Goal: Transaction & Acquisition: Purchase product/service

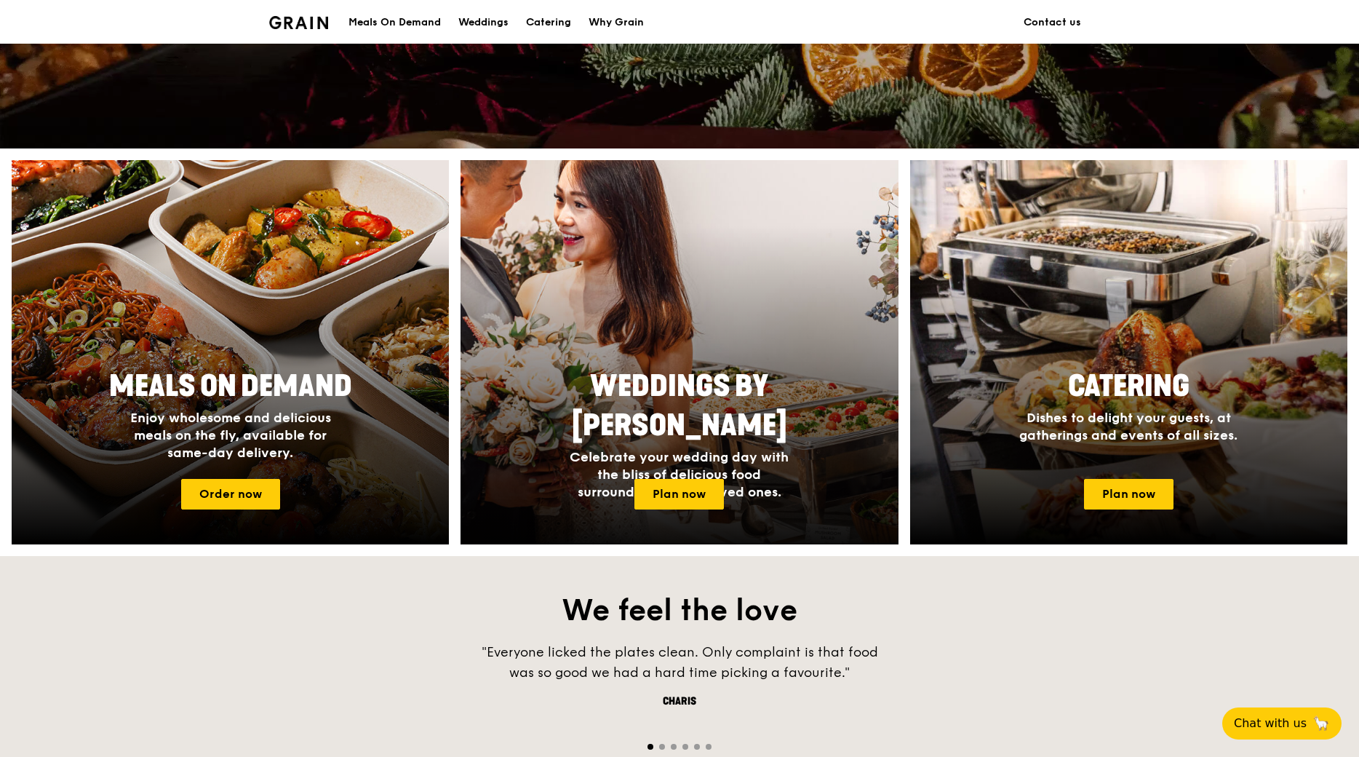
scroll to position [437, 0]
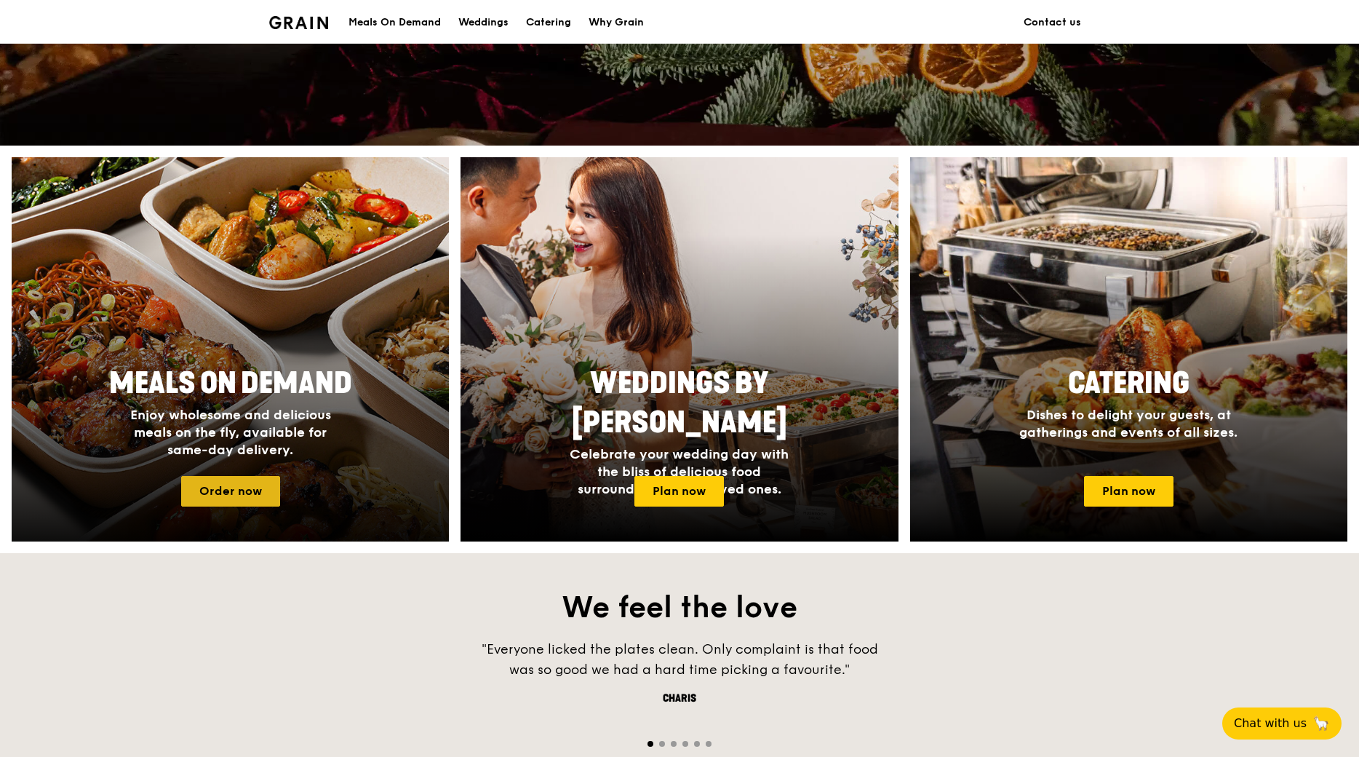
click at [246, 495] on link "Order now" at bounding box center [230, 491] width 99 height 31
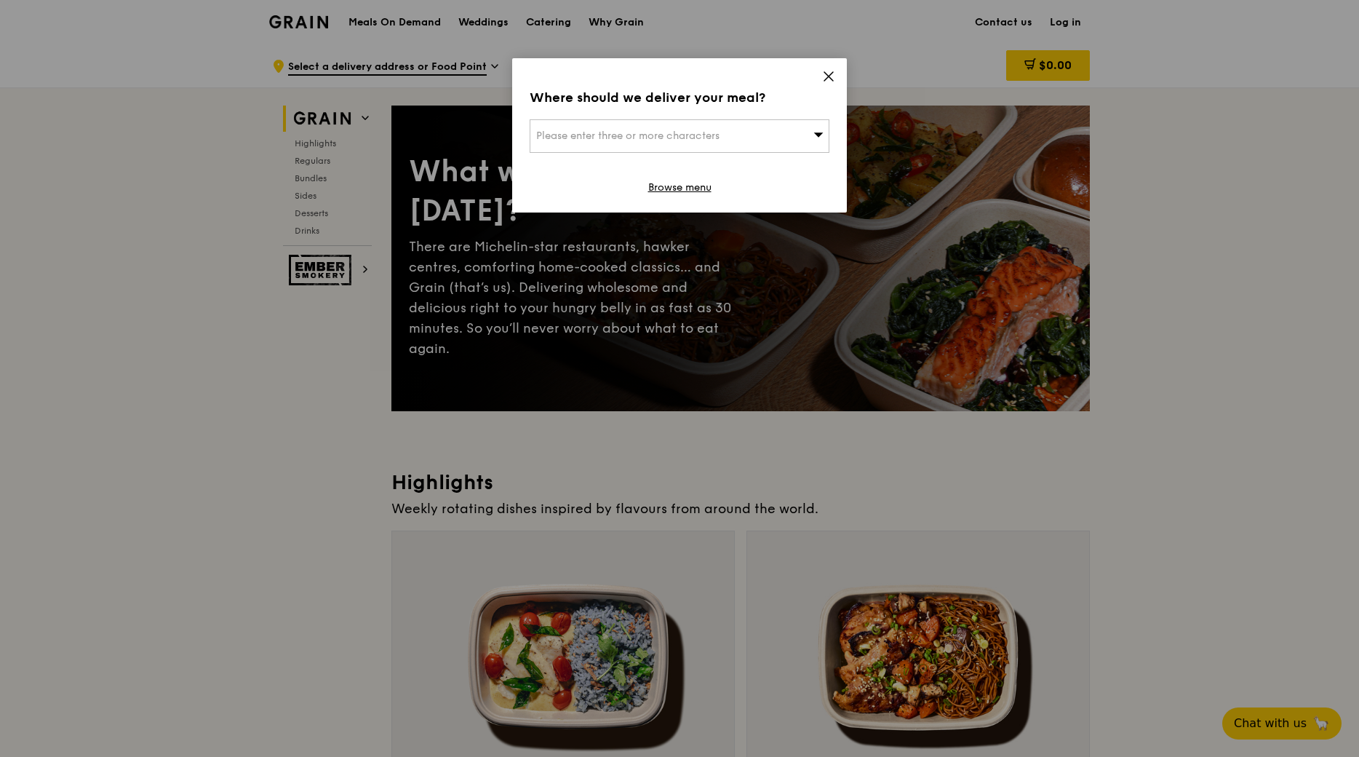
click at [828, 72] on icon at bounding box center [828, 76] width 13 height 13
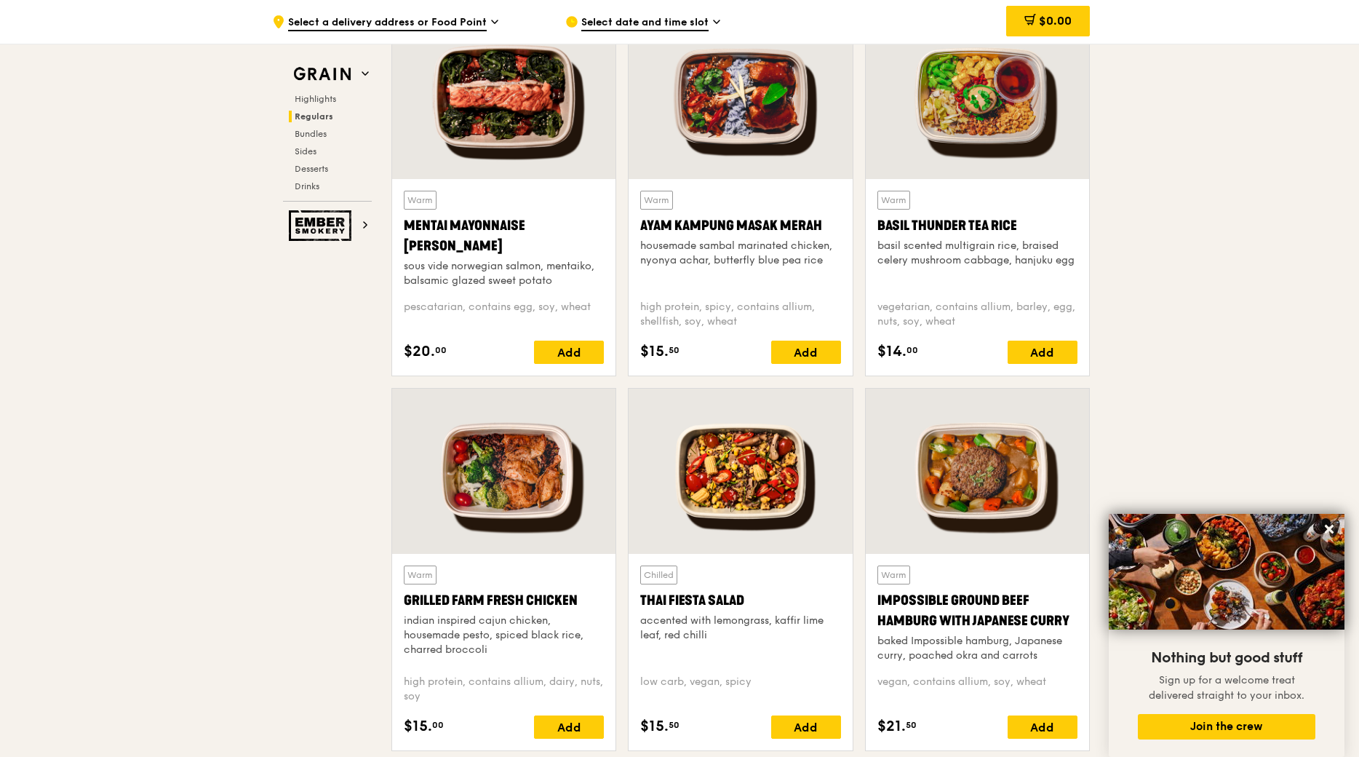
scroll to position [1164, 0]
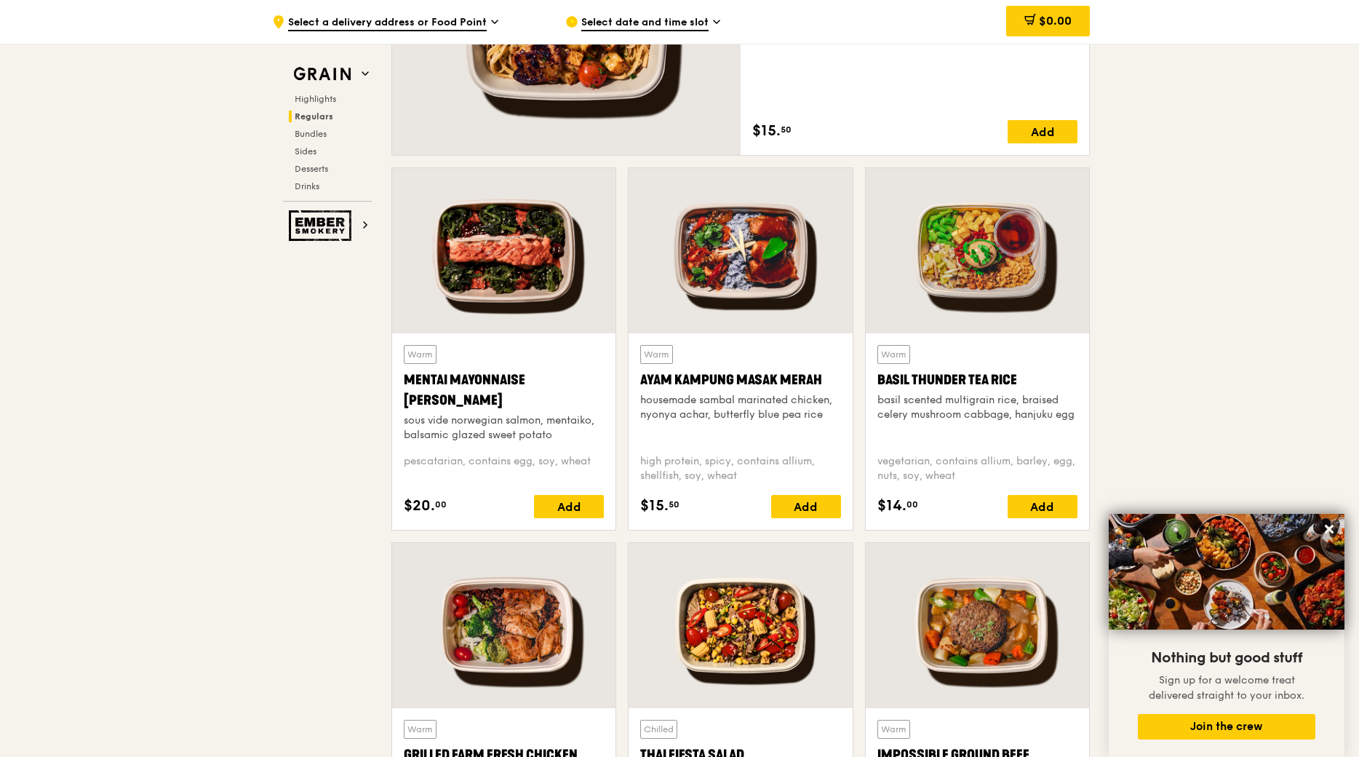
drag, startPoint x: 825, startPoint y: 383, endPoint x: 639, endPoint y: 385, distance: 186.3
click at [639, 385] on div "Warm Ayam [GEOGRAPHIC_DATA] housemade sambal marinated chicken, nyonya achar, b…" at bounding box center [740, 431] width 223 height 196
copy div "Ayam Kampung Masak Merah"
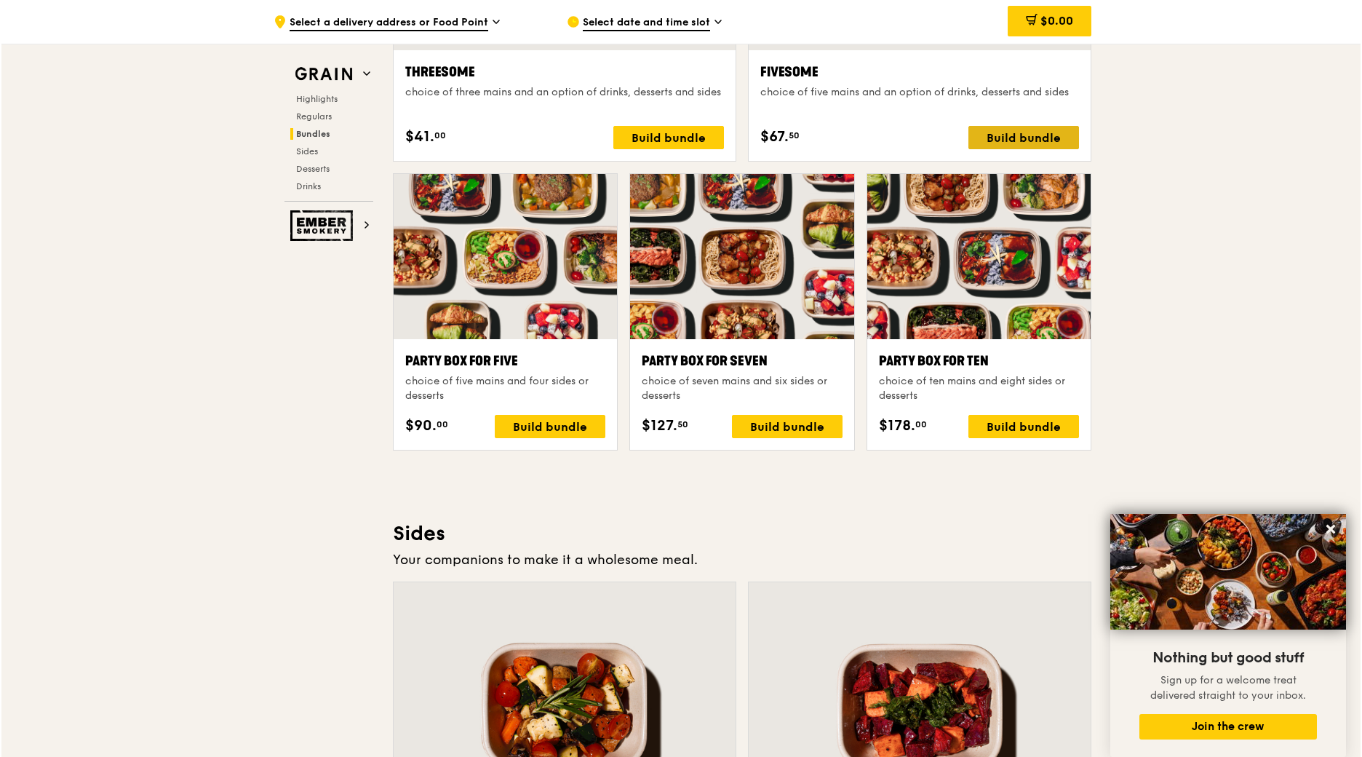
scroll to position [2474, 0]
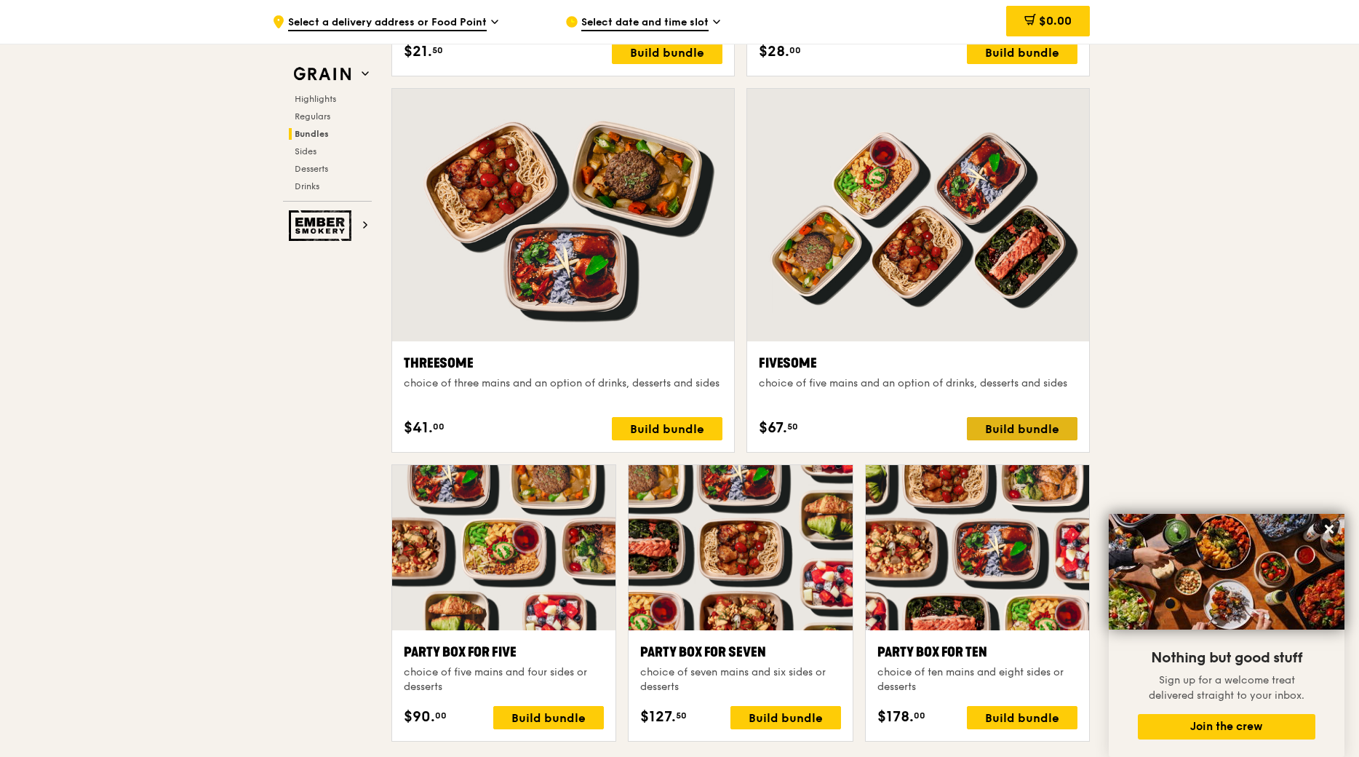
click at [1014, 419] on div "Build bundle" at bounding box center [1022, 428] width 111 height 23
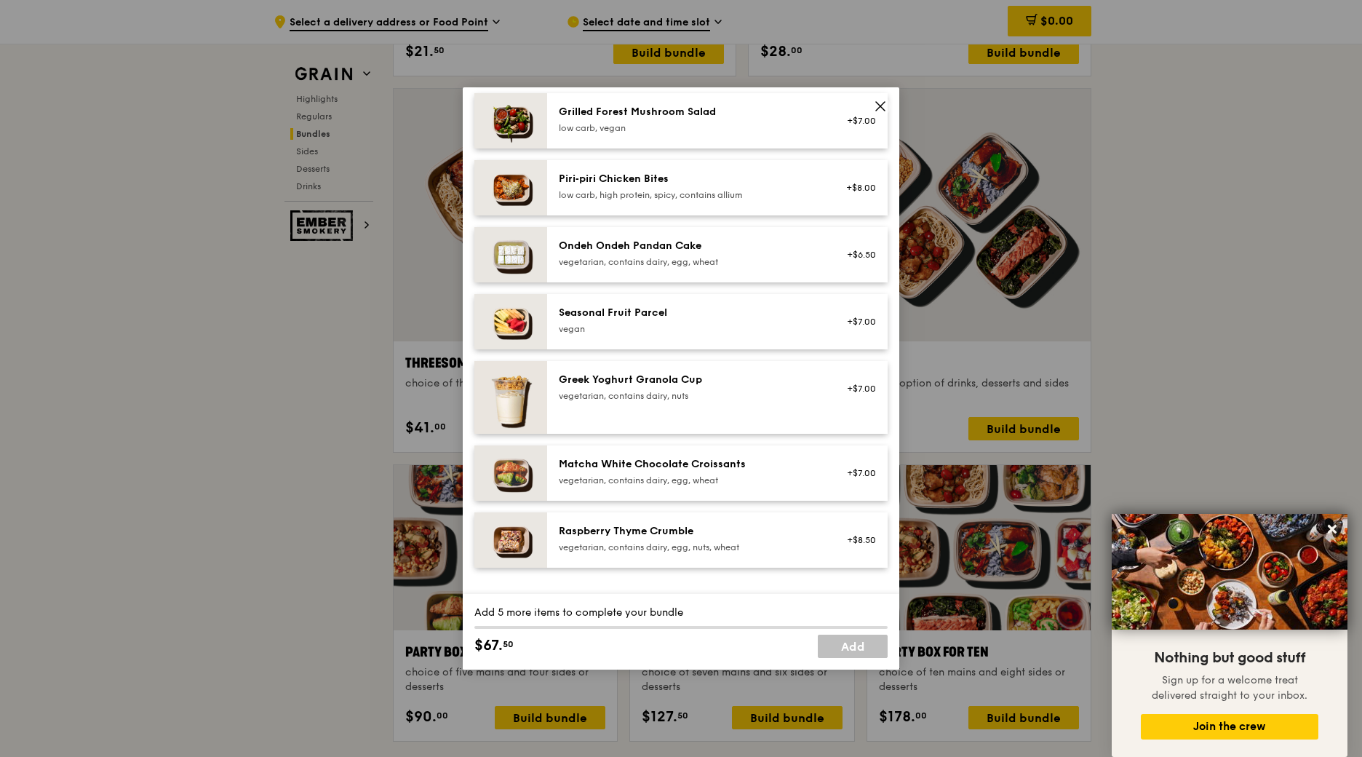
scroll to position [574, 0]
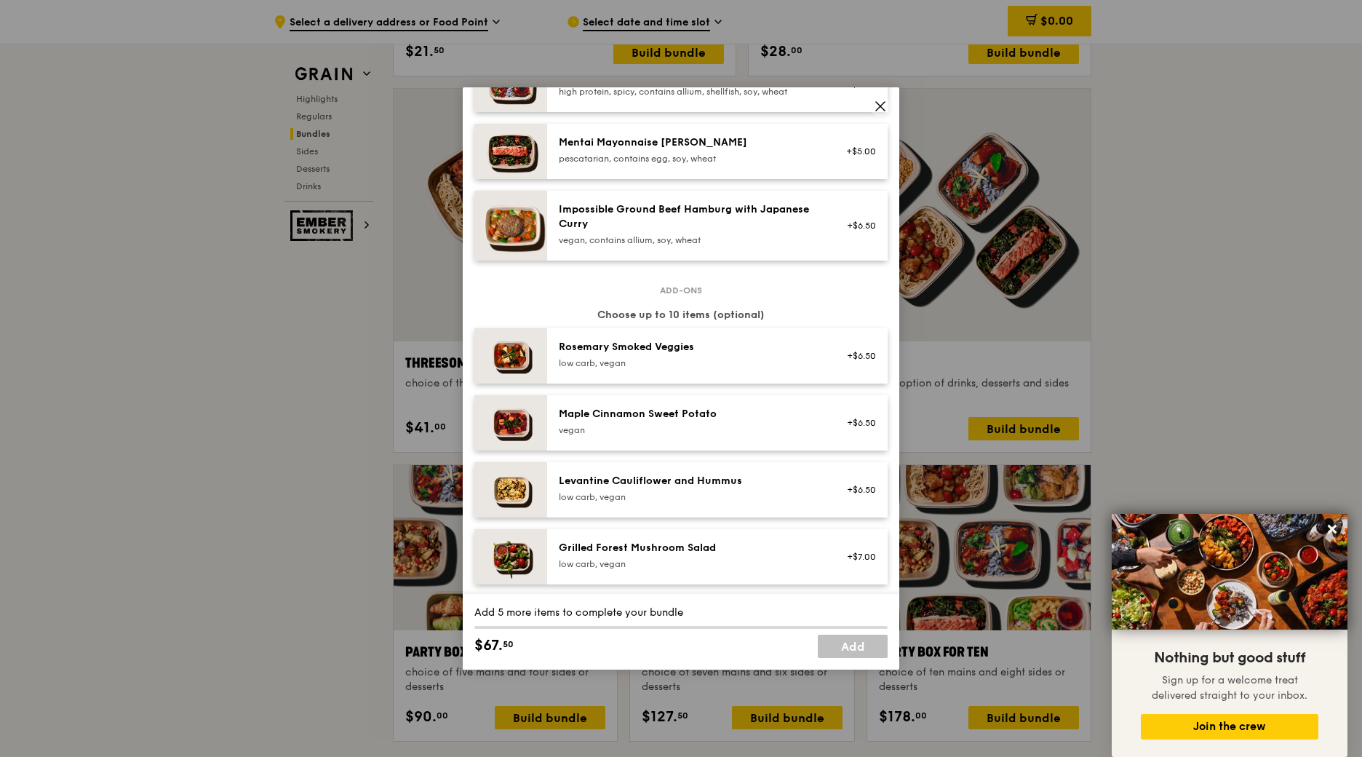
click at [885, 108] on icon at bounding box center [880, 106] width 13 height 13
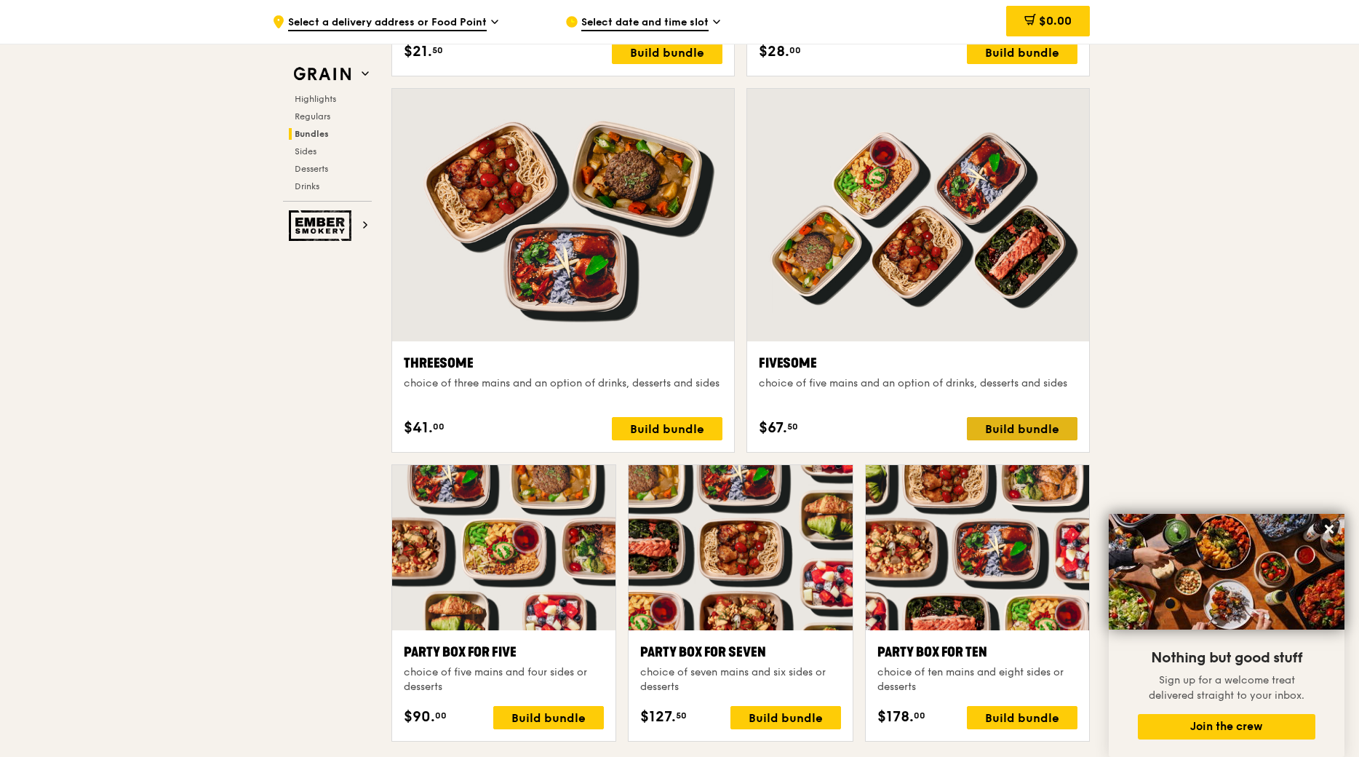
drag, startPoint x: 1005, startPoint y: 447, endPoint x: 998, endPoint y: 431, distance: 17.6
click at [998, 431] on div "Build bundle" at bounding box center [1022, 428] width 111 height 23
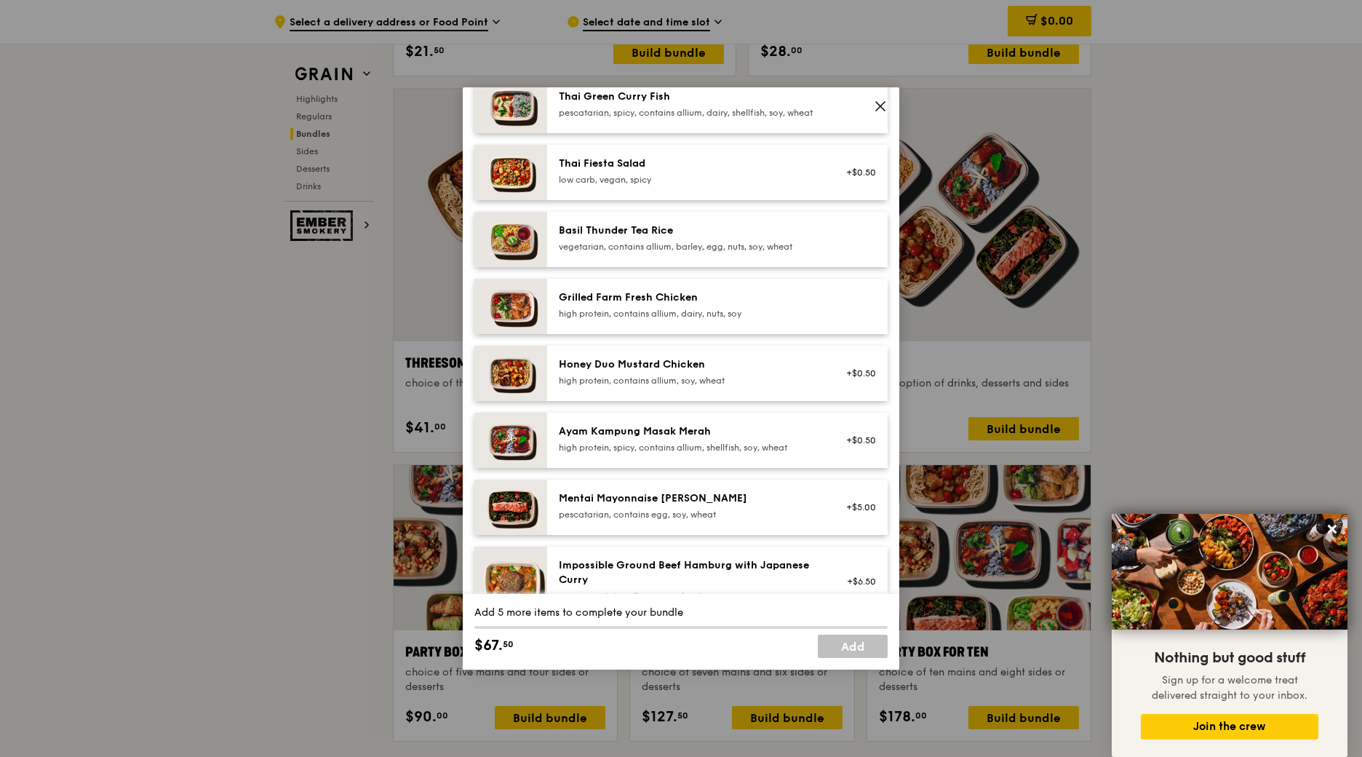
scroll to position [437, 0]
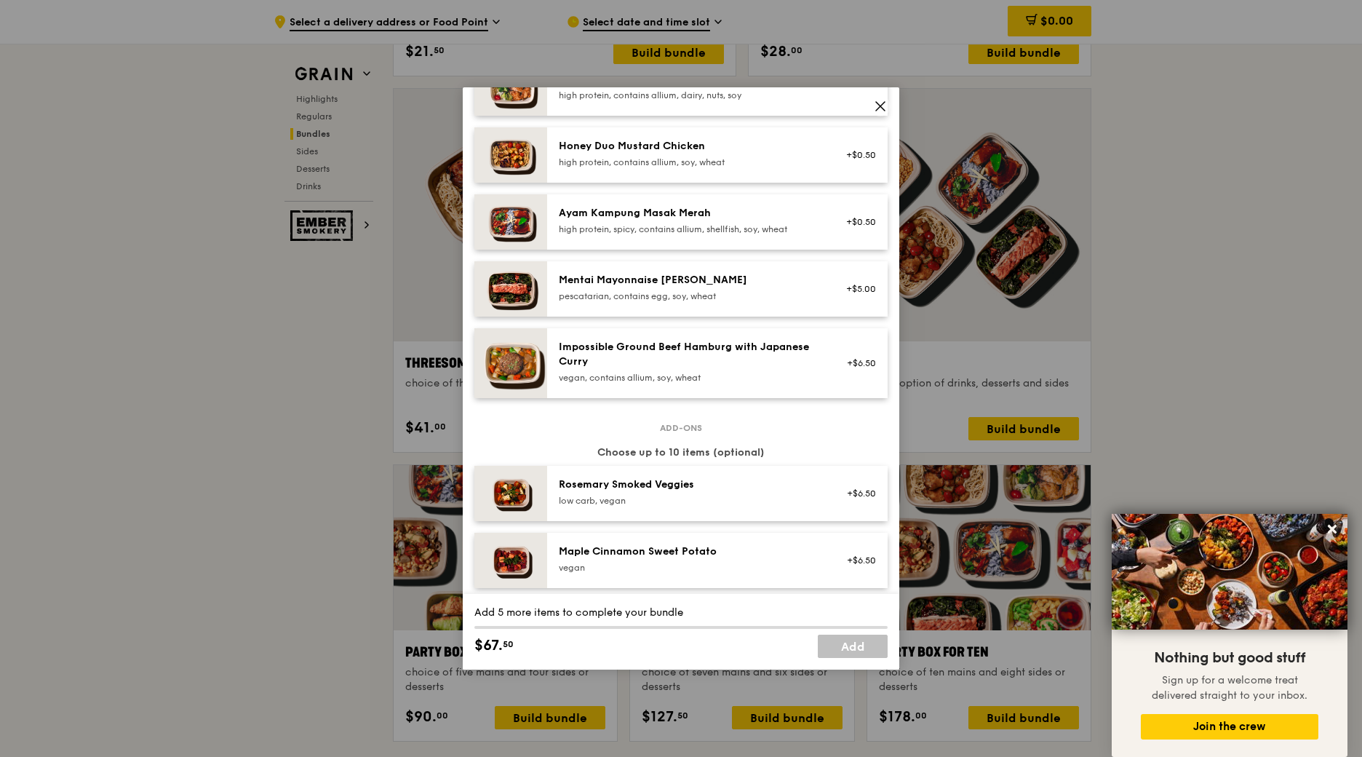
click at [1280, 226] on div "Fivesome choice of five mains and an option of drinks, desserts and sides Mains…" at bounding box center [681, 378] width 1362 height 757
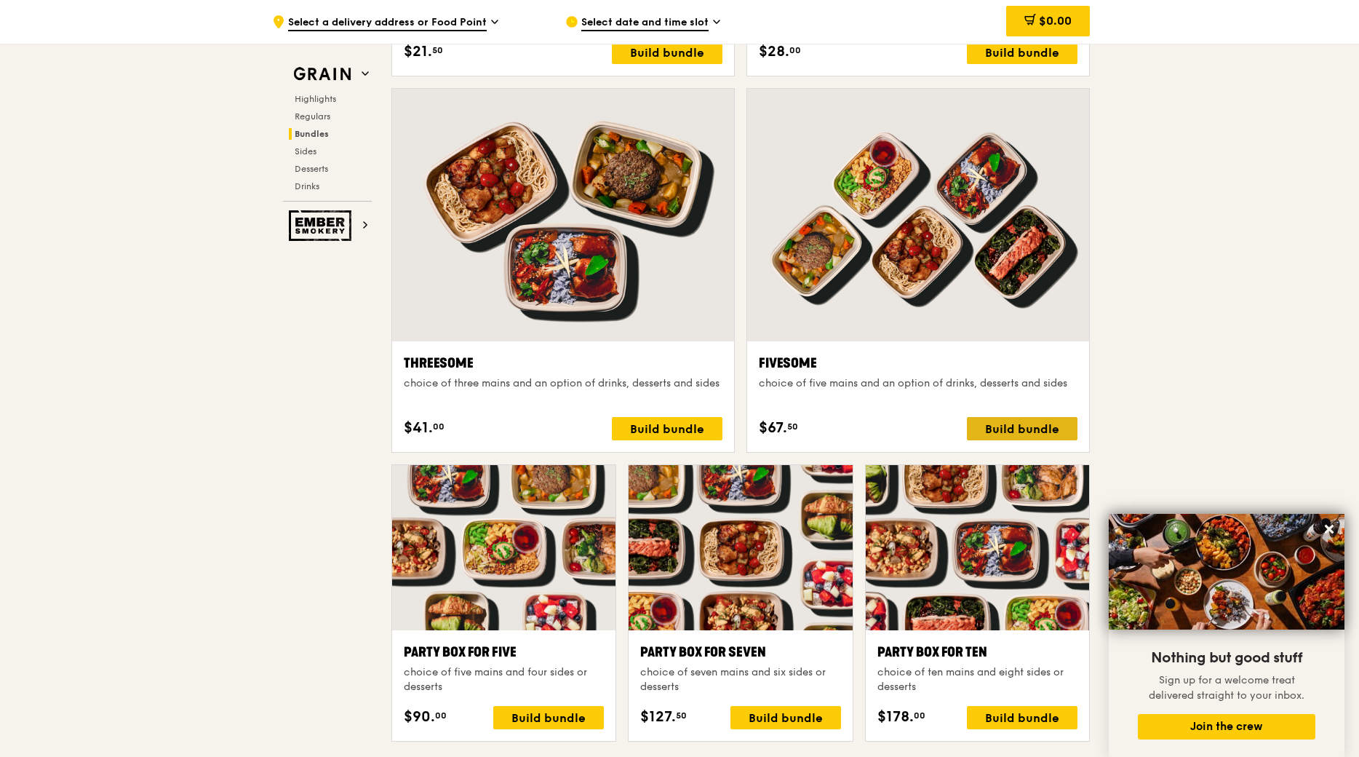
click at [1006, 429] on div "Build bundle" at bounding box center [1022, 428] width 111 height 23
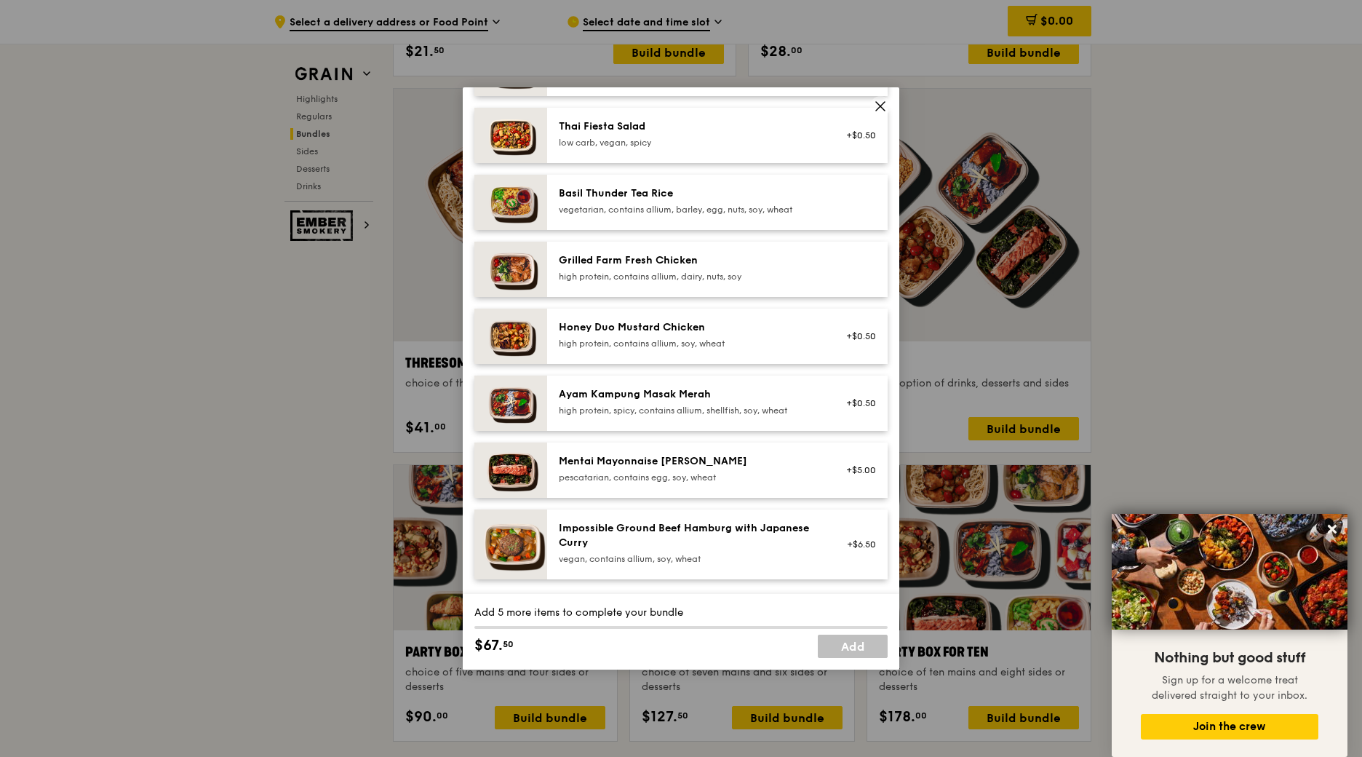
scroll to position [291, 0]
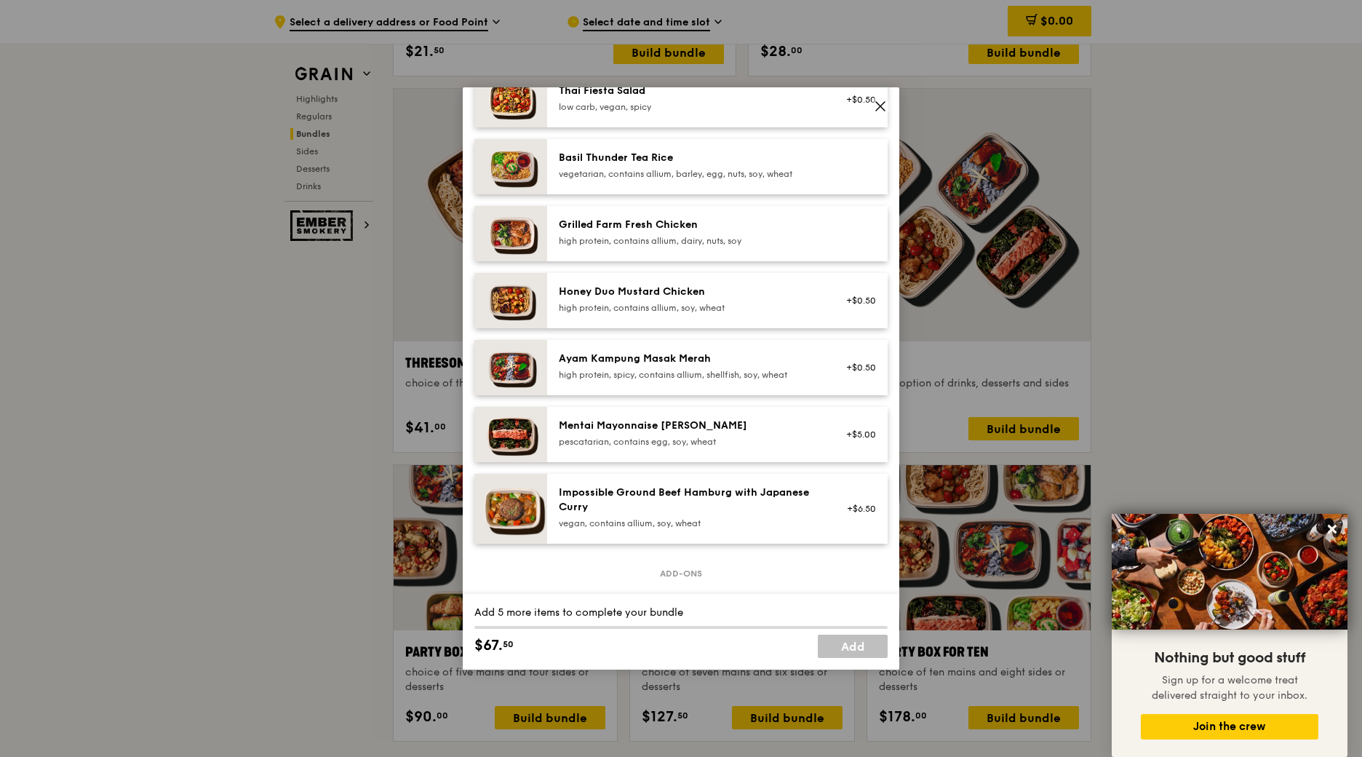
click at [1208, 132] on div "Fivesome choice of five mains and an option of drinks, desserts and sides Mains…" at bounding box center [681, 378] width 1362 height 757
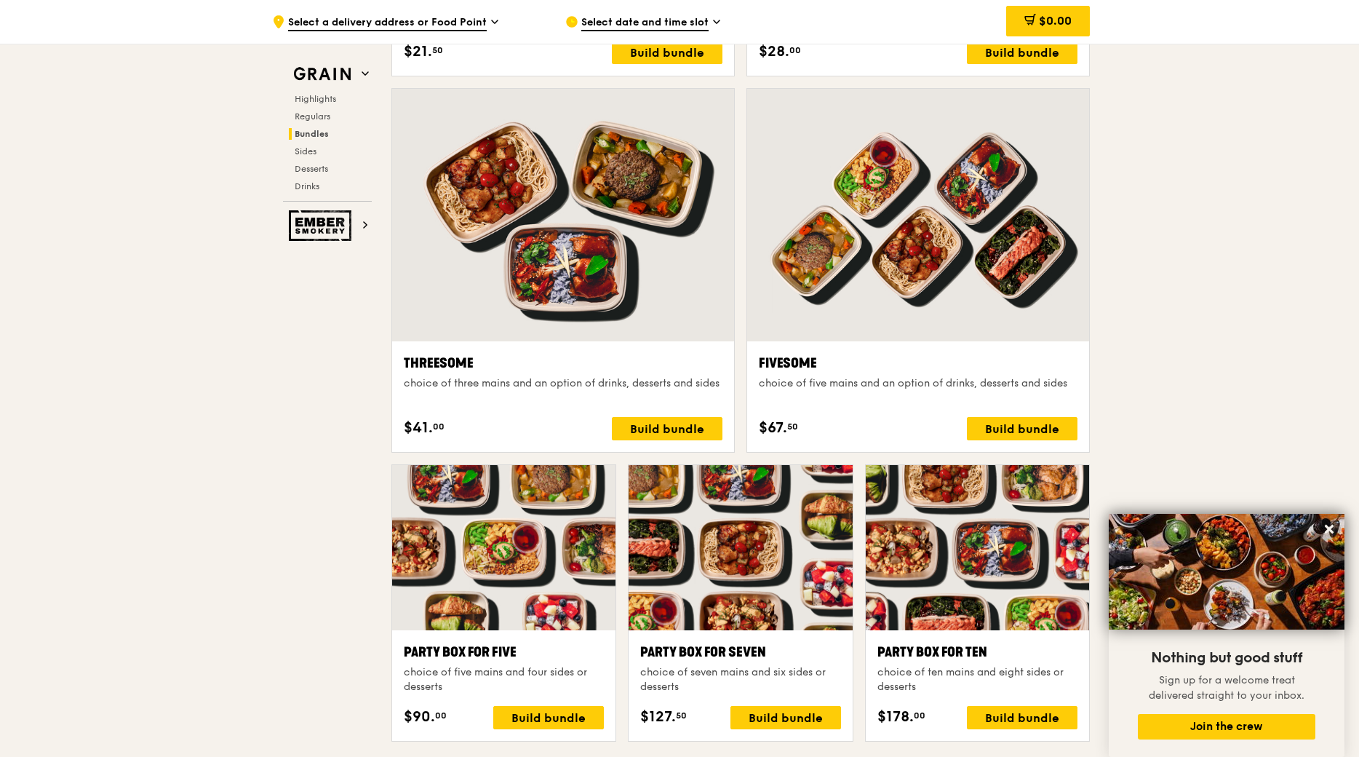
click at [1013, 442] on div "Fivesome choice of five mains and an option of drinks, desserts and sides $67. …" at bounding box center [918, 396] width 342 height 111
click at [1003, 432] on div "Build bundle" at bounding box center [1022, 428] width 111 height 23
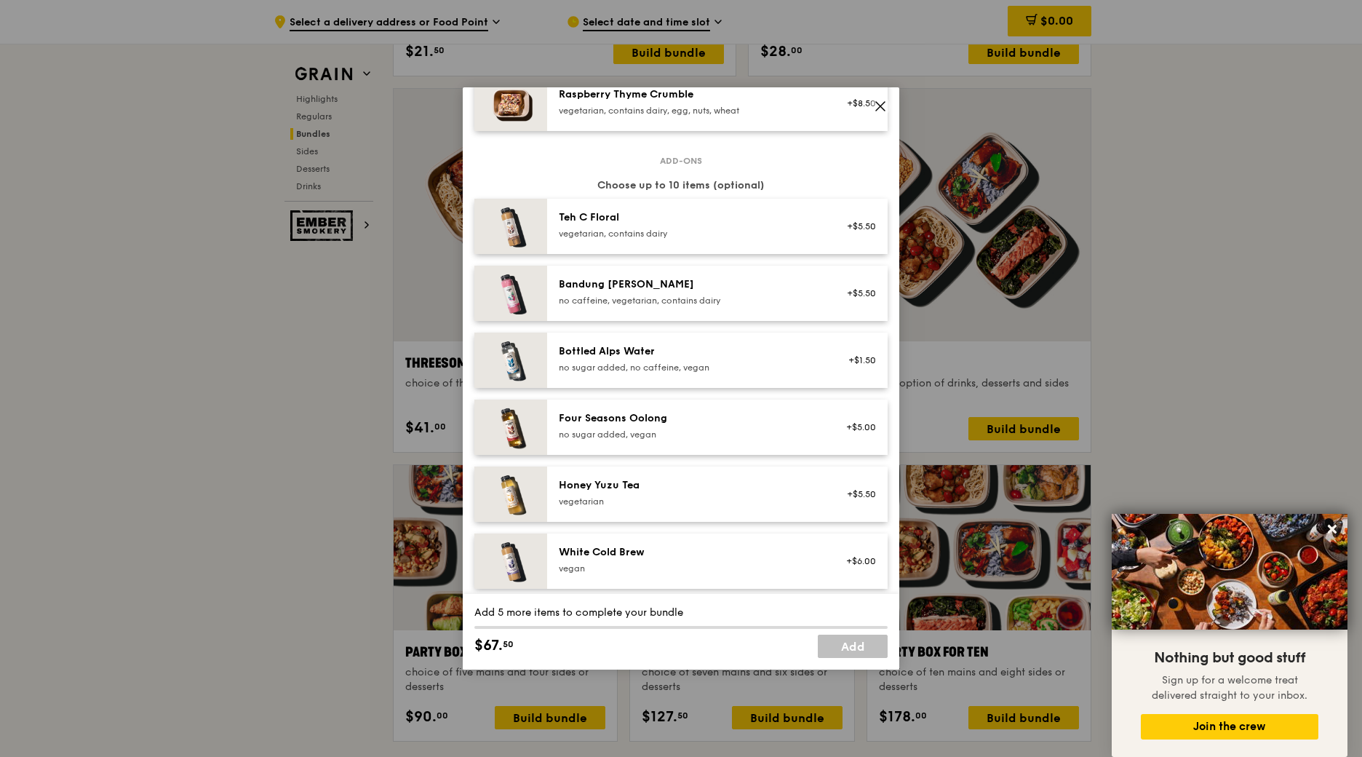
scroll to position [1665, 0]
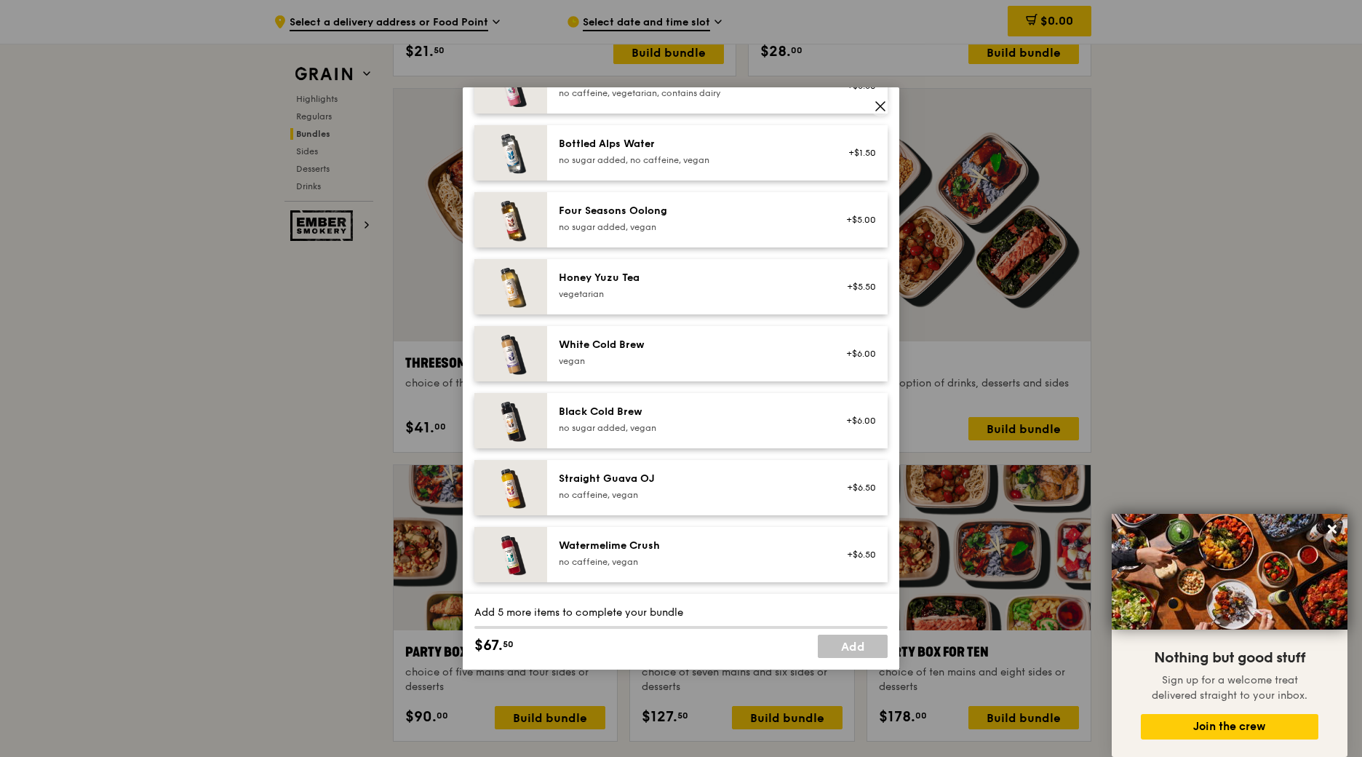
drag, startPoint x: 893, startPoint y: 113, endPoint x: 884, endPoint y: 107, distance: 10.5
click at [884, 107] on icon at bounding box center [880, 106] width 13 height 13
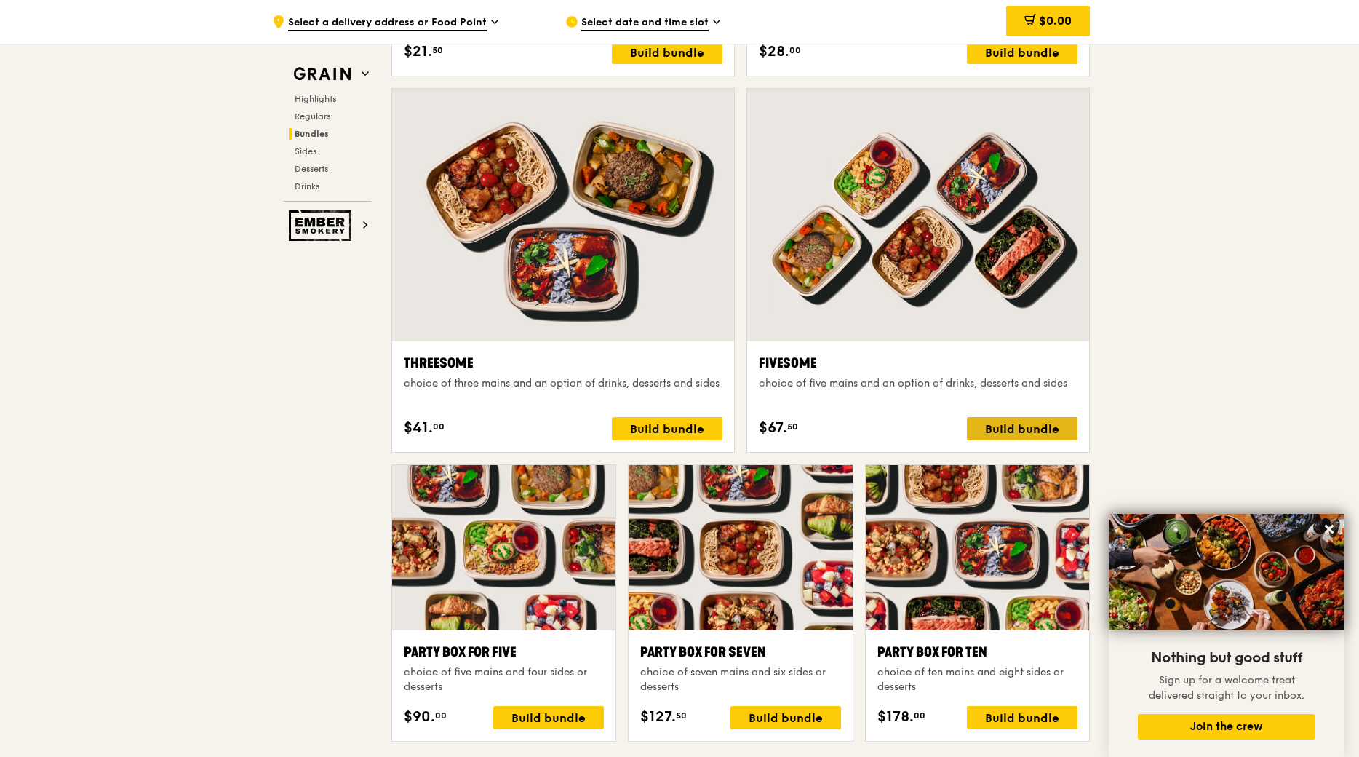
click at [1007, 434] on div "Build bundle" at bounding box center [1022, 428] width 111 height 23
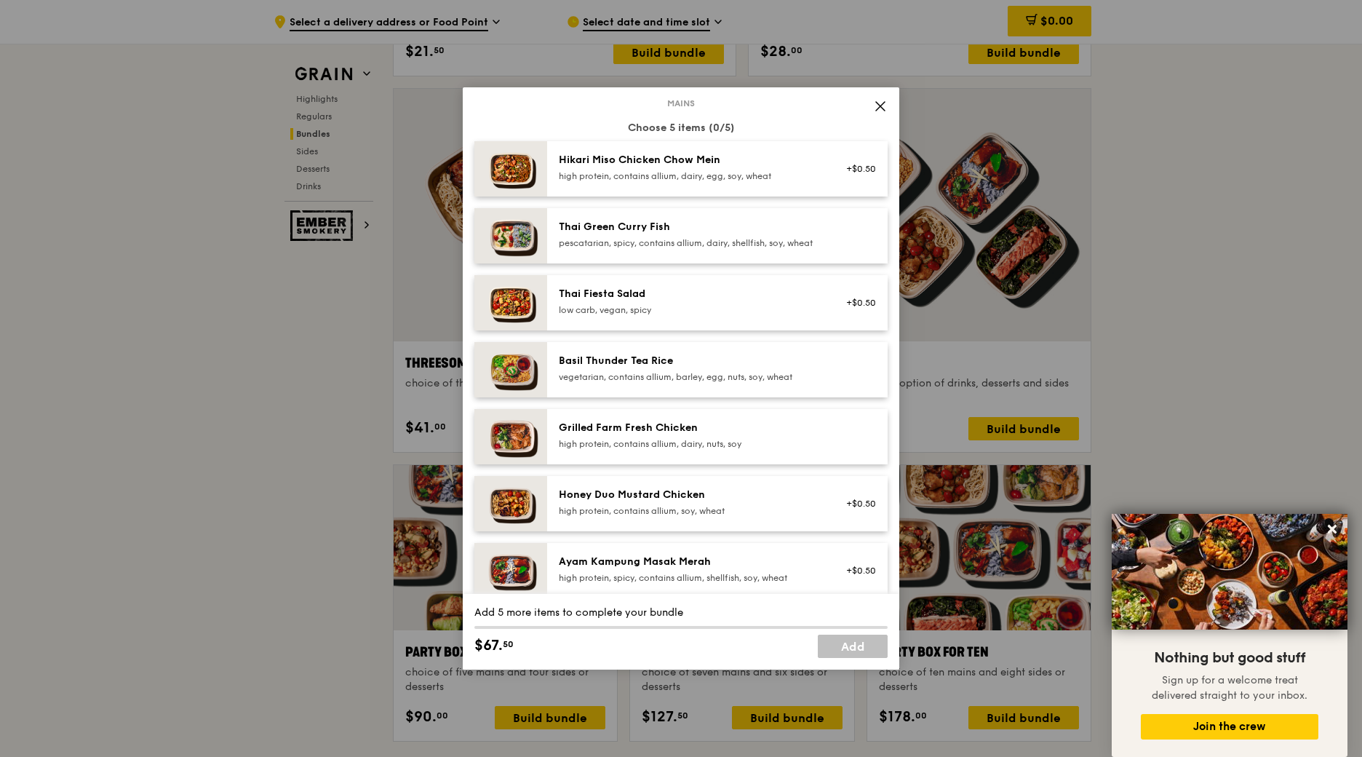
scroll to position [73, 0]
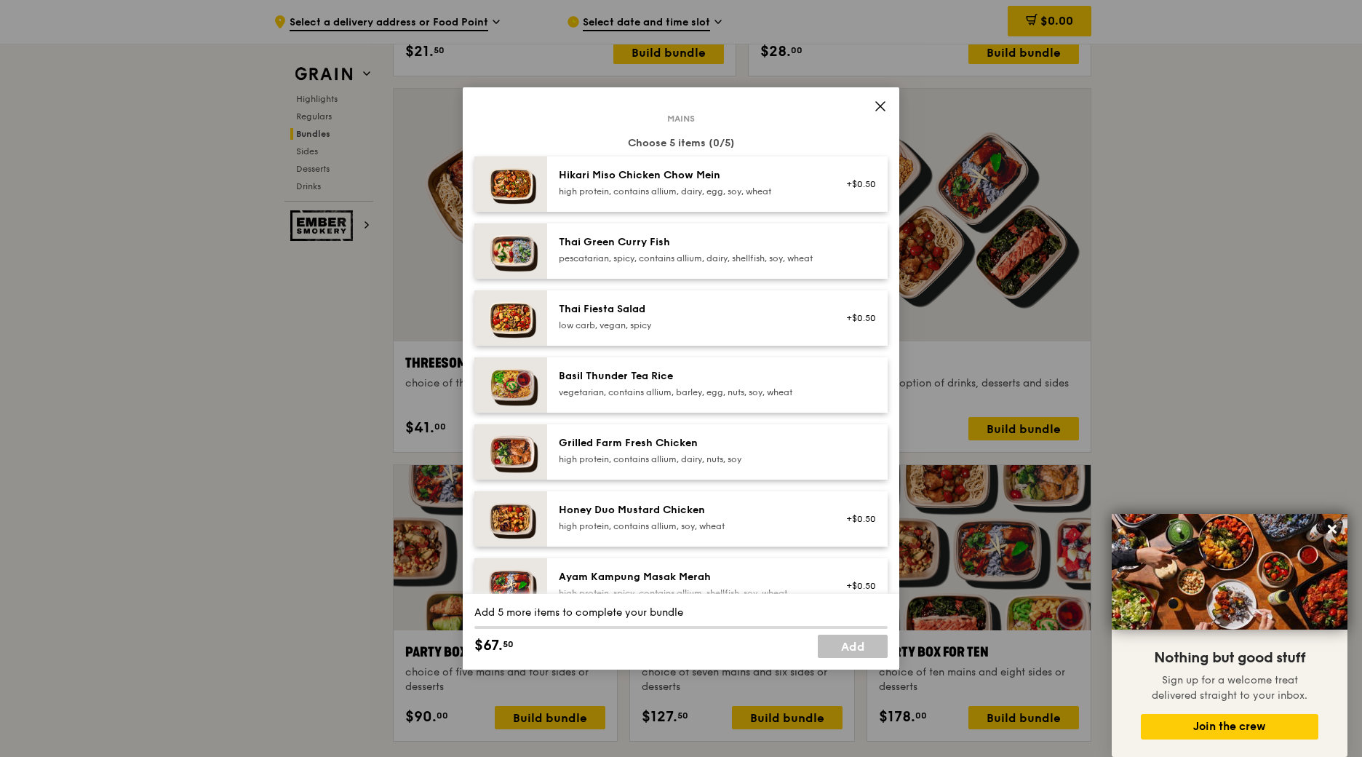
drag, startPoint x: 732, startPoint y: 174, endPoint x: 573, endPoint y: 174, distance: 158.6
click at [573, 174] on div "Hikari Miso Chicken Chow Mein" at bounding box center [689, 175] width 261 height 15
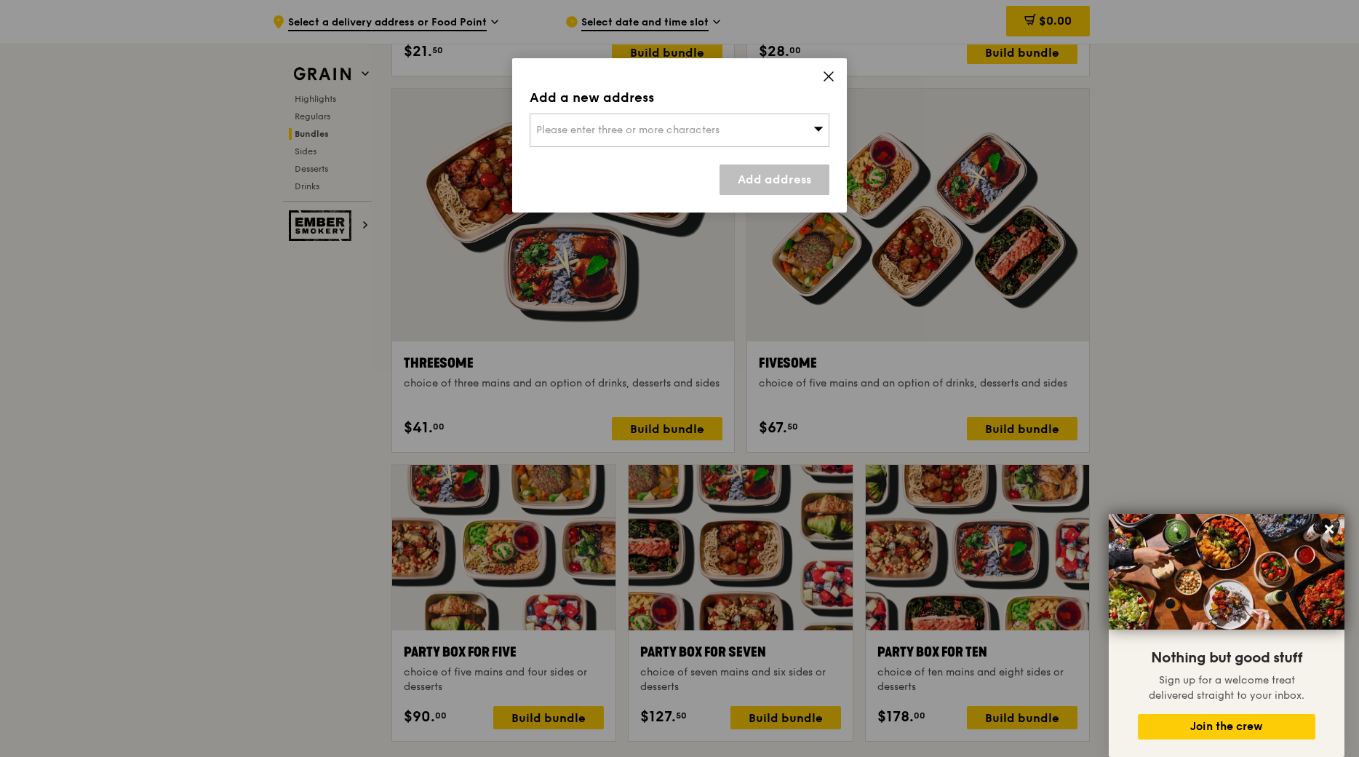
click at [832, 81] on icon at bounding box center [828, 76] width 13 height 13
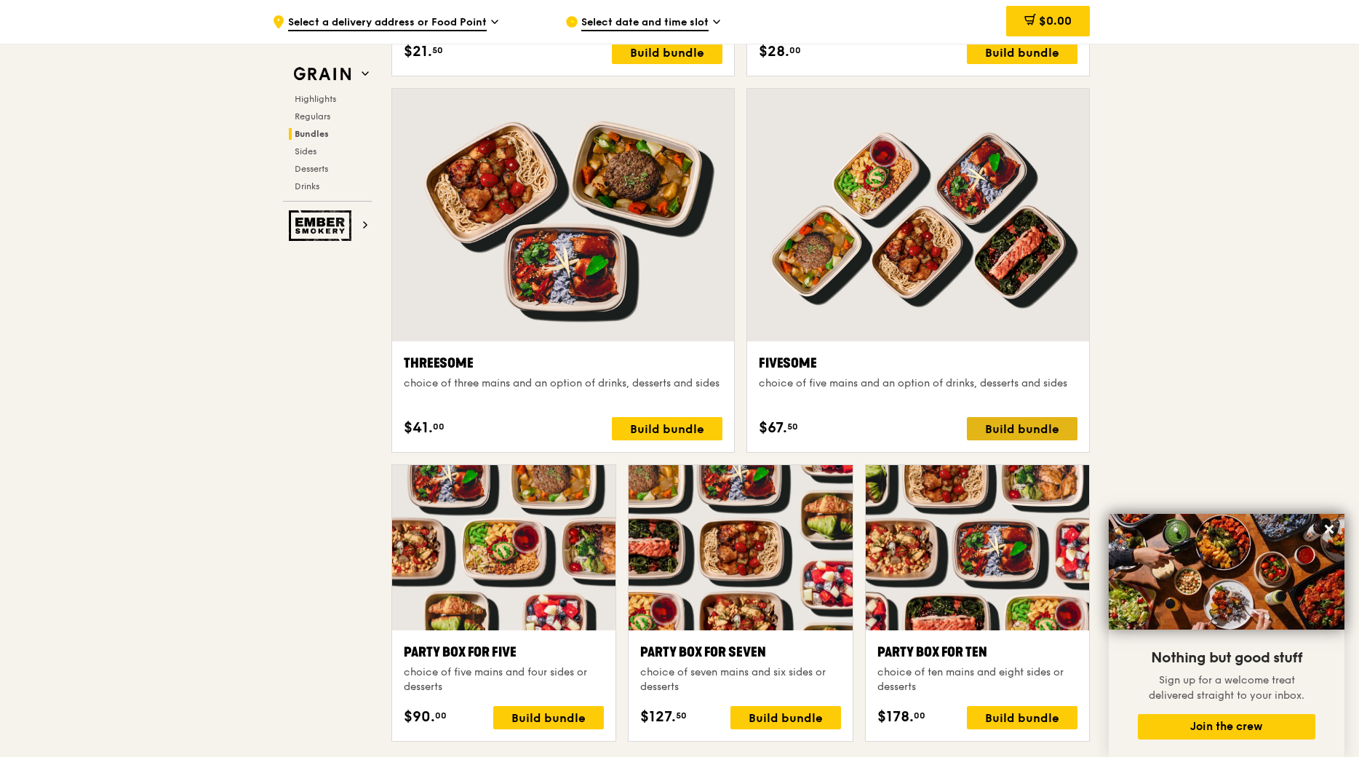
drag, startPoint x: 985, startPoint y: 408, endPoint x: 990, endPoint y: 420, distance: 12.7
click at [990, 420] on div "Build bundle" at bounding box center [1022, 428] width 111 height 23
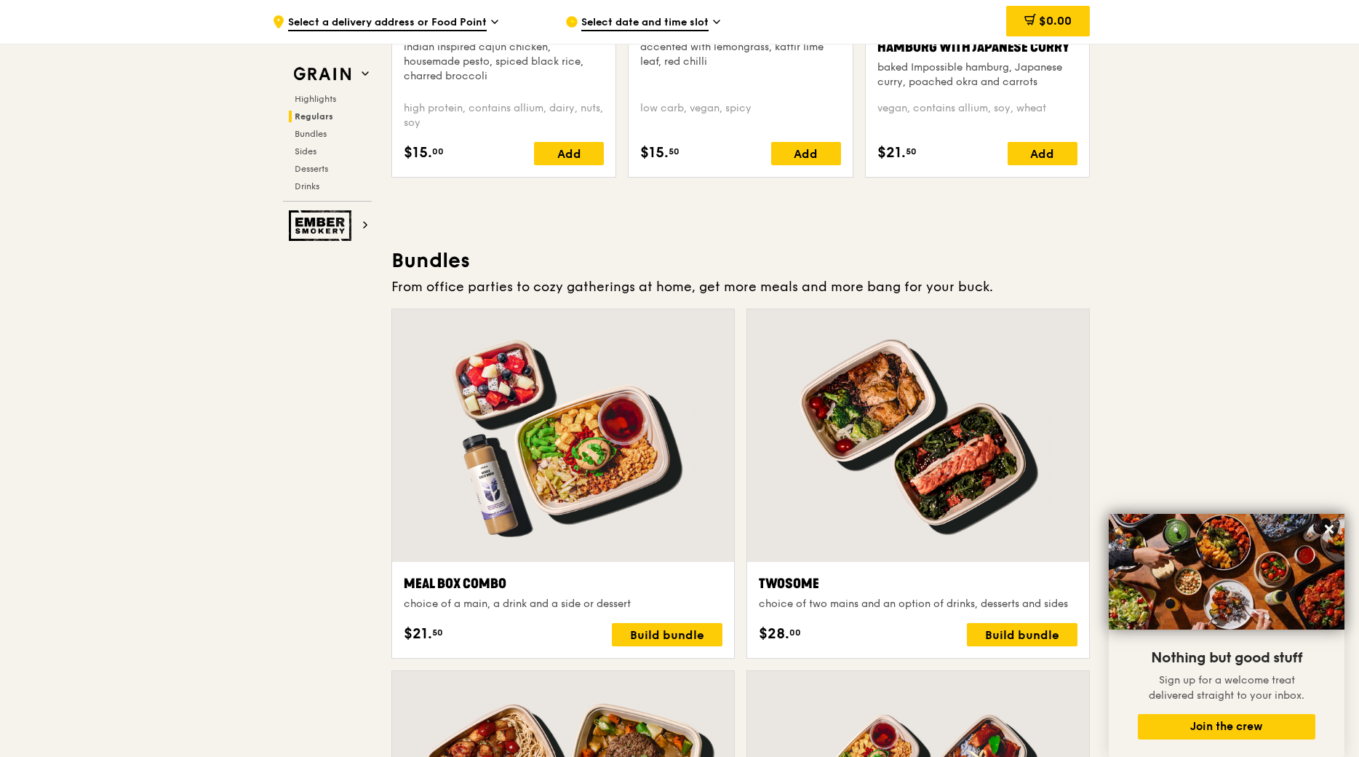
scroll to position [2255, 0]
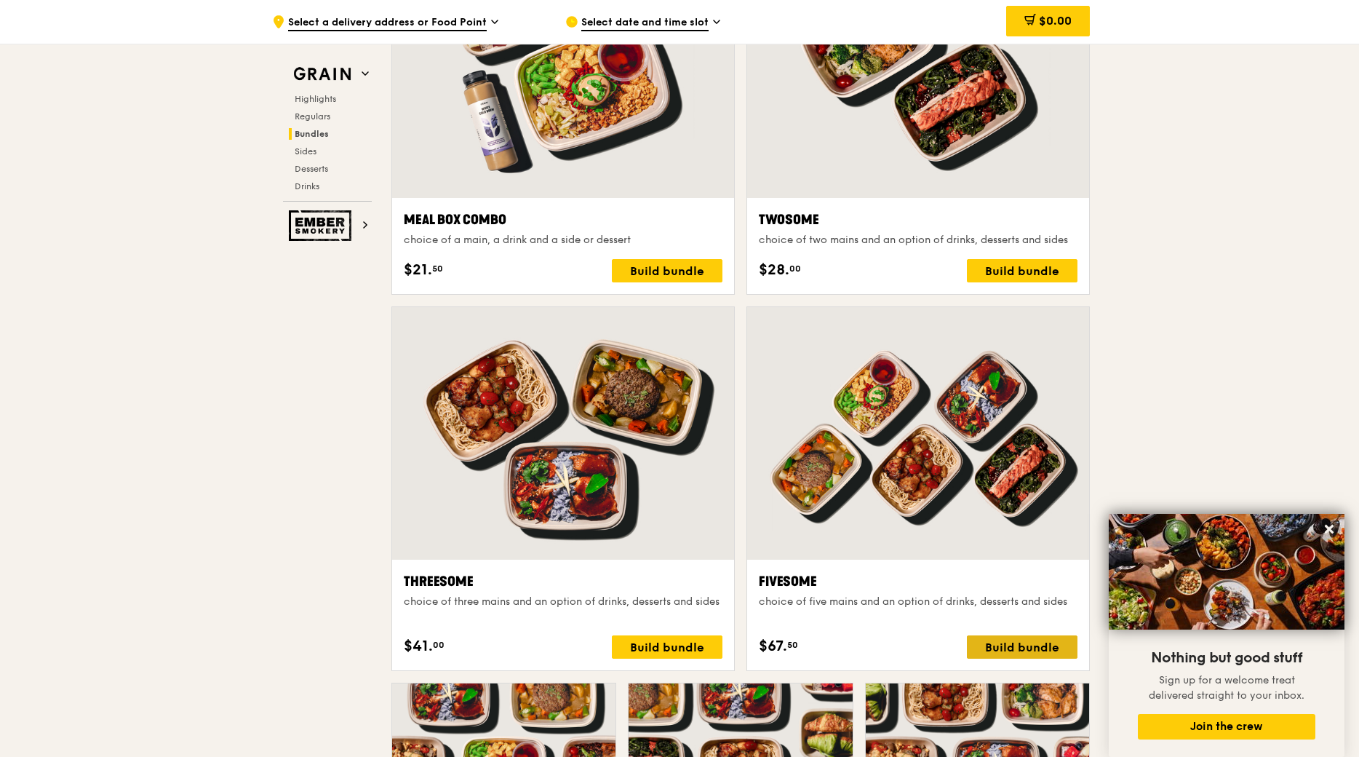
click at [1020, 646] on div "Build bundle" at bounding box center [1022, 646] width 111 height 23
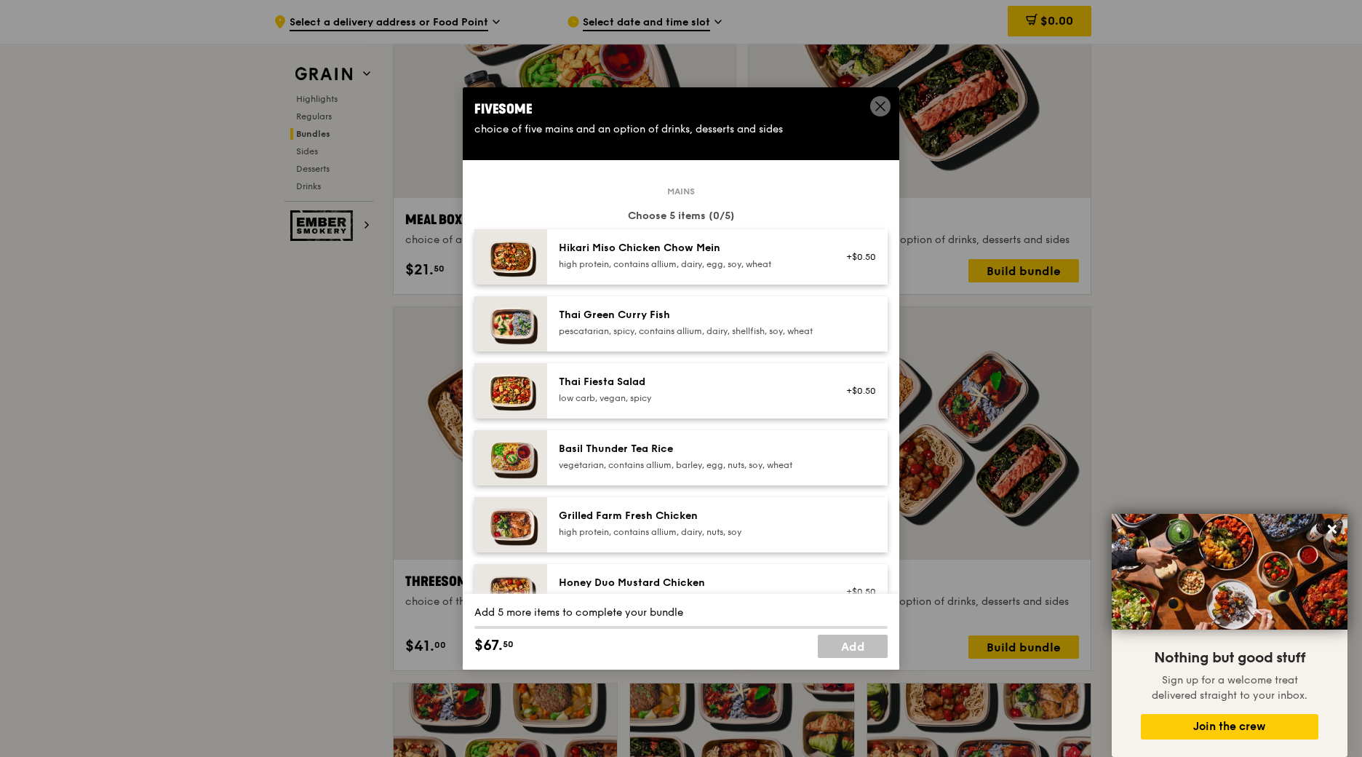
drag, startPoint x: 570, startPoint y: 311, endPoint x: 557, endPoint y: 311, distance: 12.4
click at [559, 311] on div "Thai Green Curry Fish" at bounding box center [689, 315] width 261 height 15
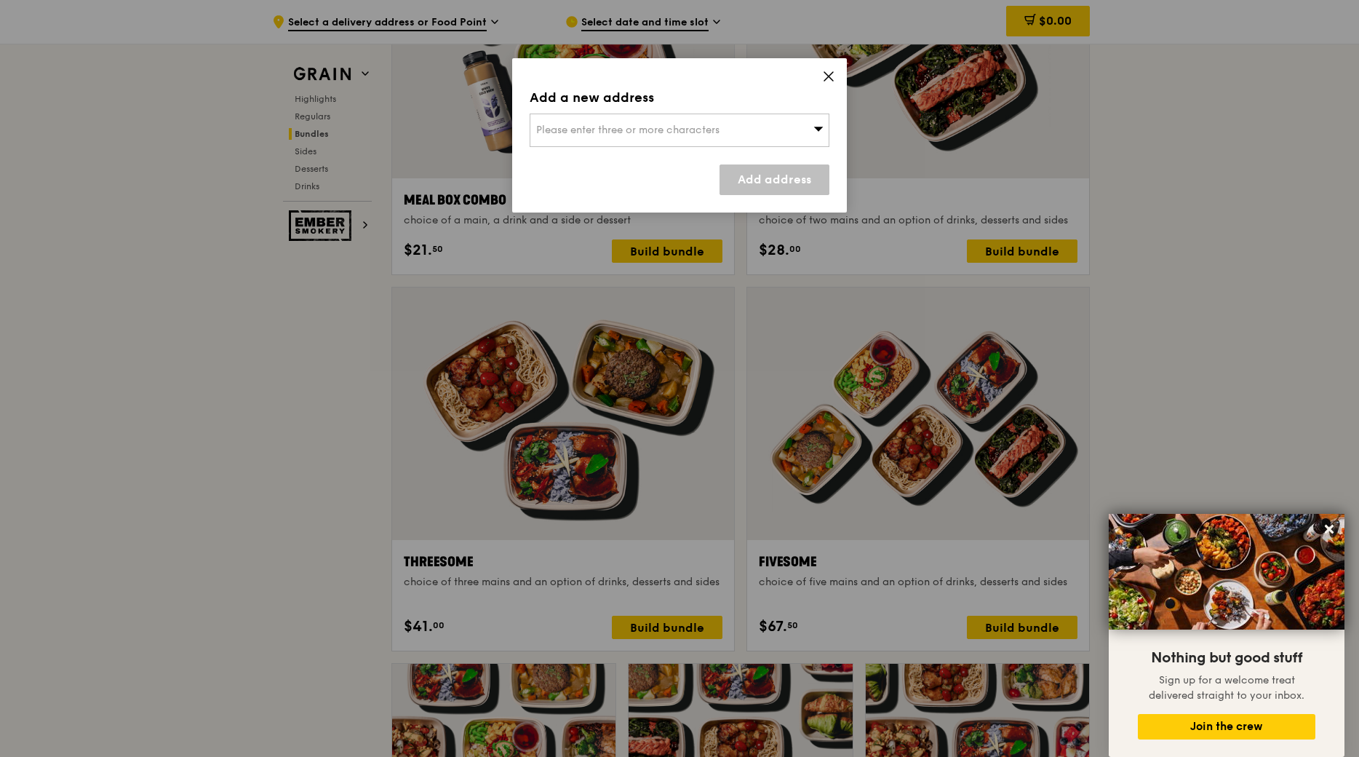
scroll to position [2328, 0]
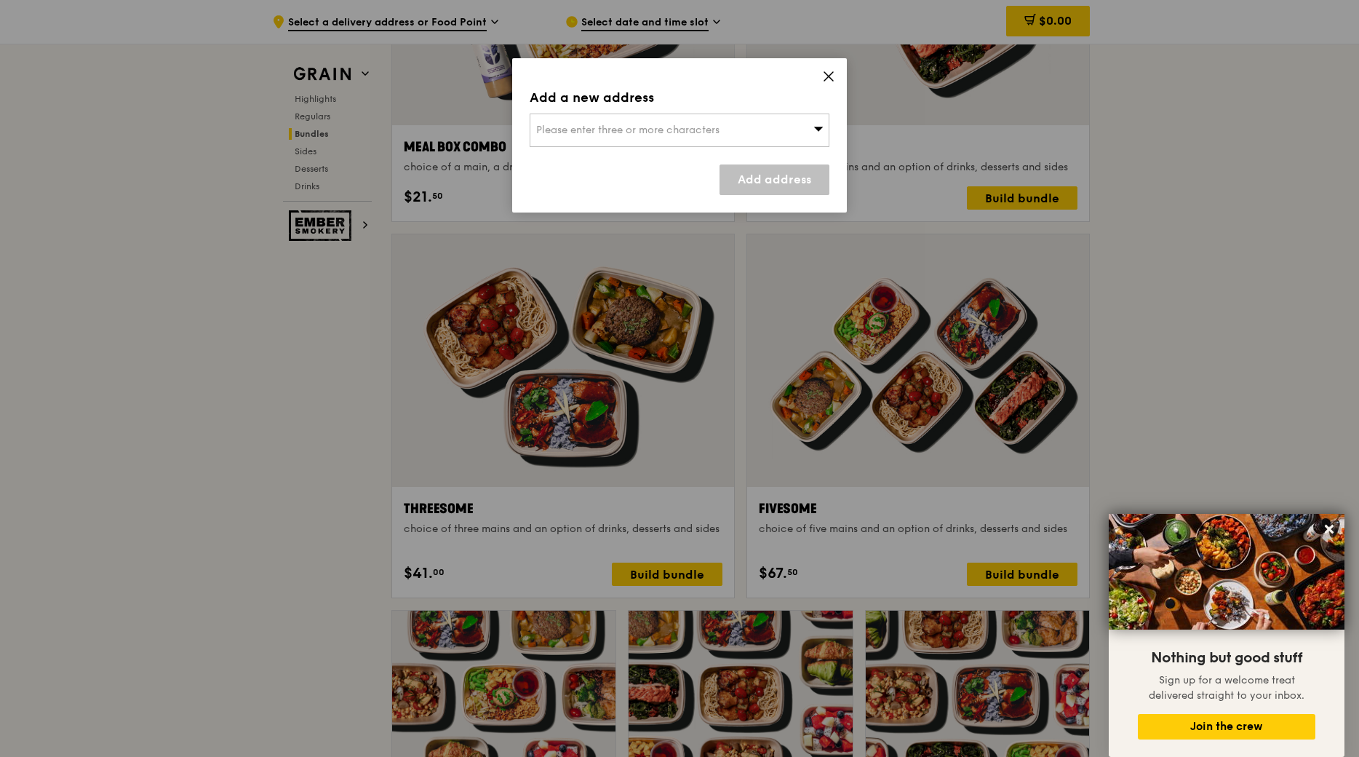
click at [820, 74] on div "Add a new address Please enter three or more characters Add address" at bounding box center [679, 135] width 335 height 154
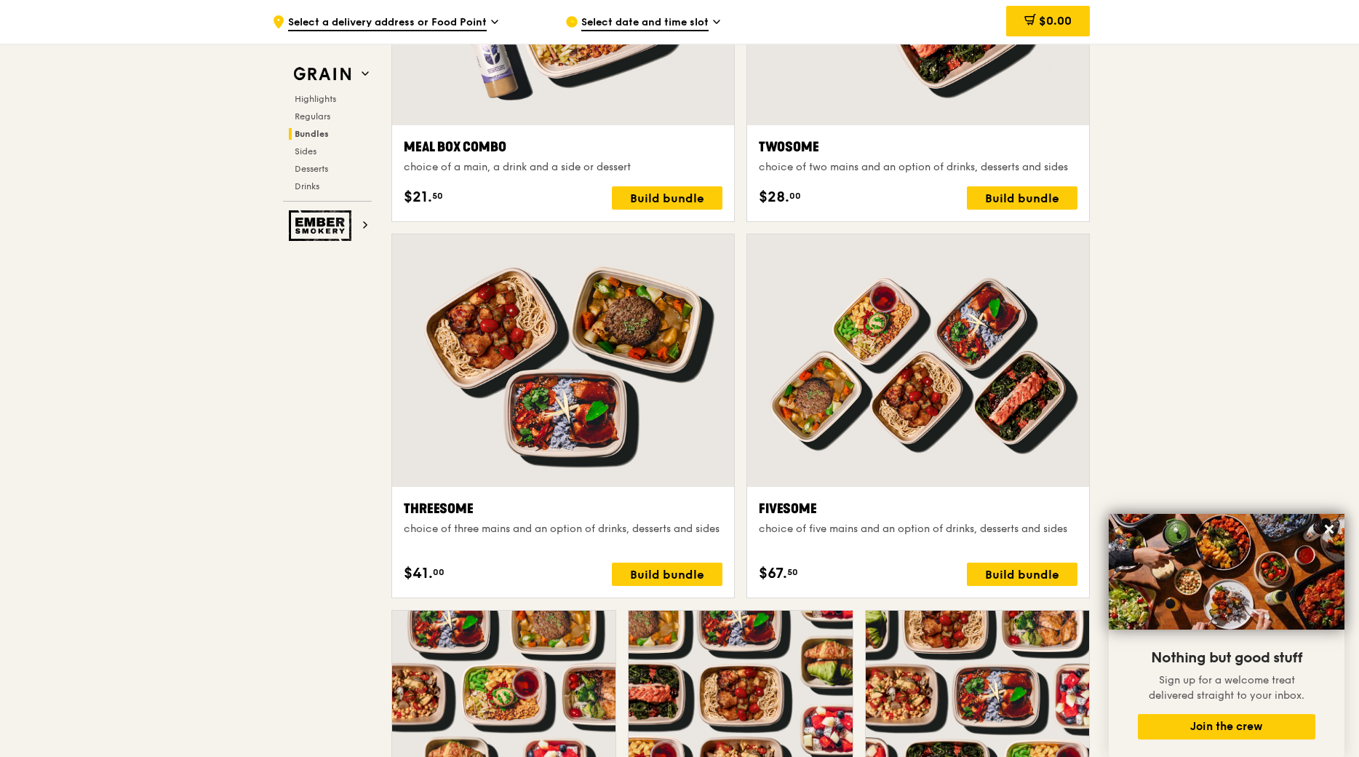
scroll to position [2110, 0]
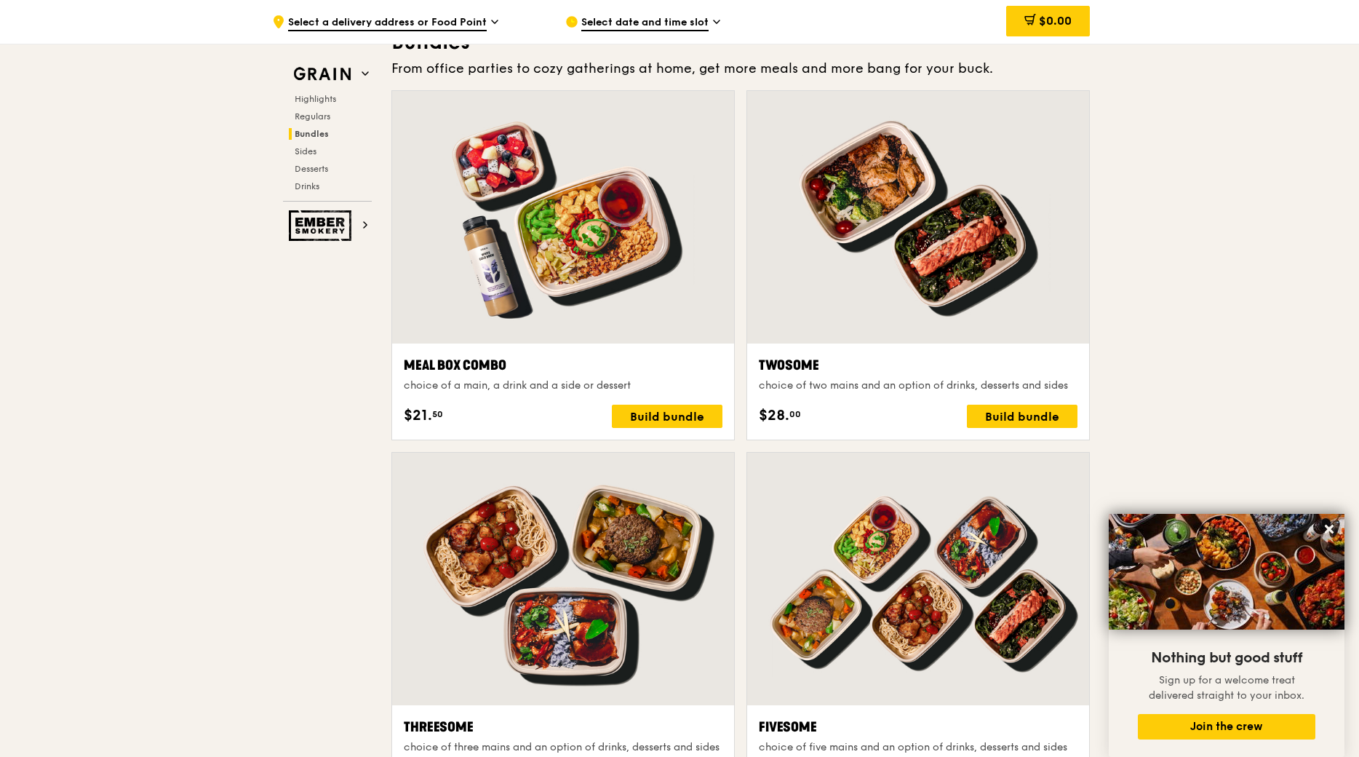
click at [893, 453] on div at bounding box center [918, 579] width 342 height 252
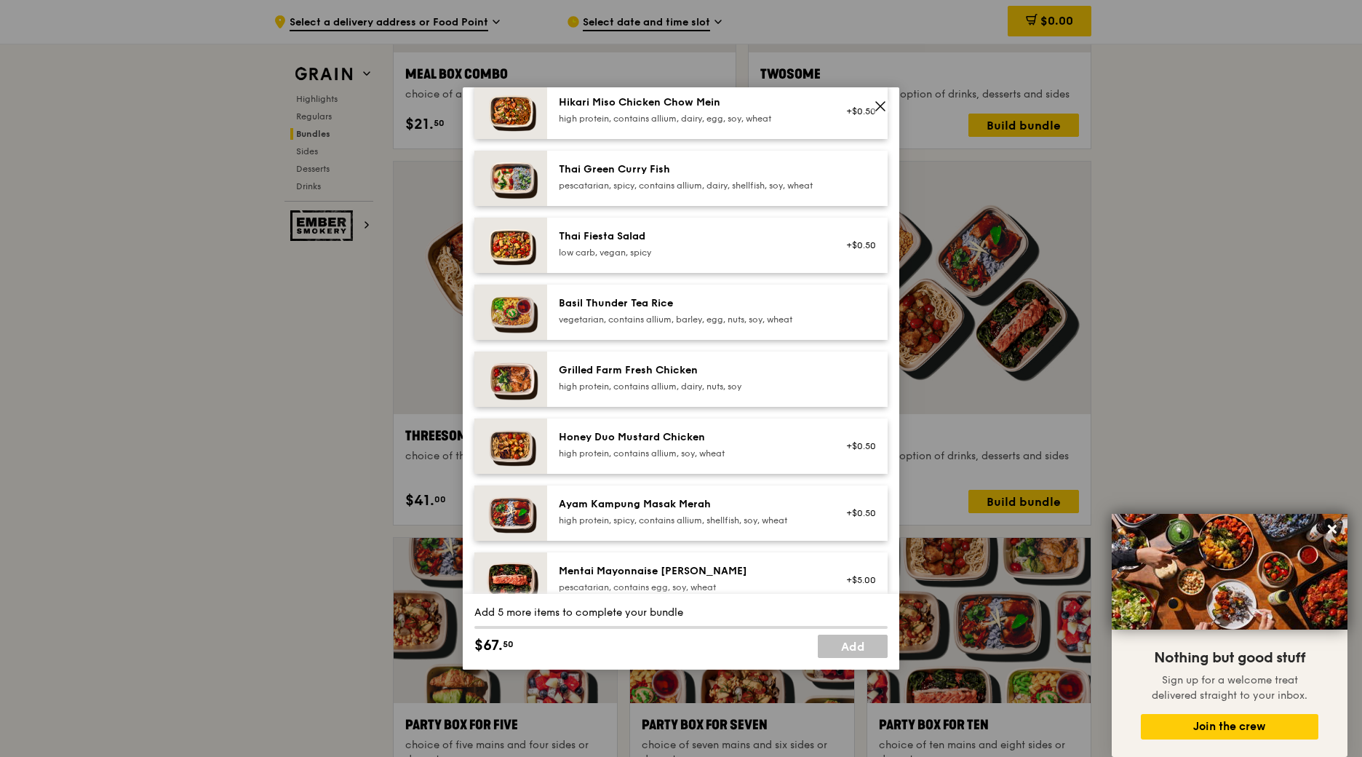
scroll to position [218, 0]
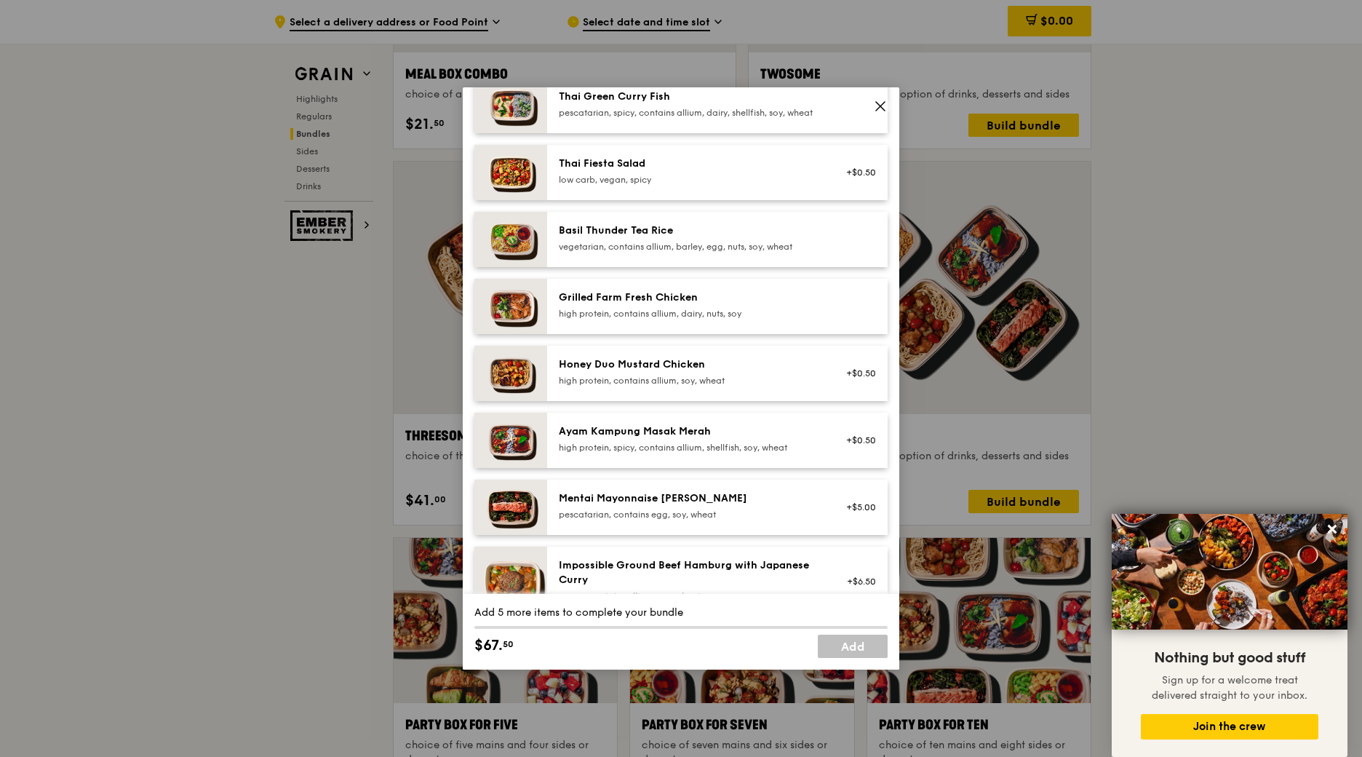
click at [704, 439] on div "Ayam Kampung Masak Merah" at bounding box center [689, 431] width 261 height 15
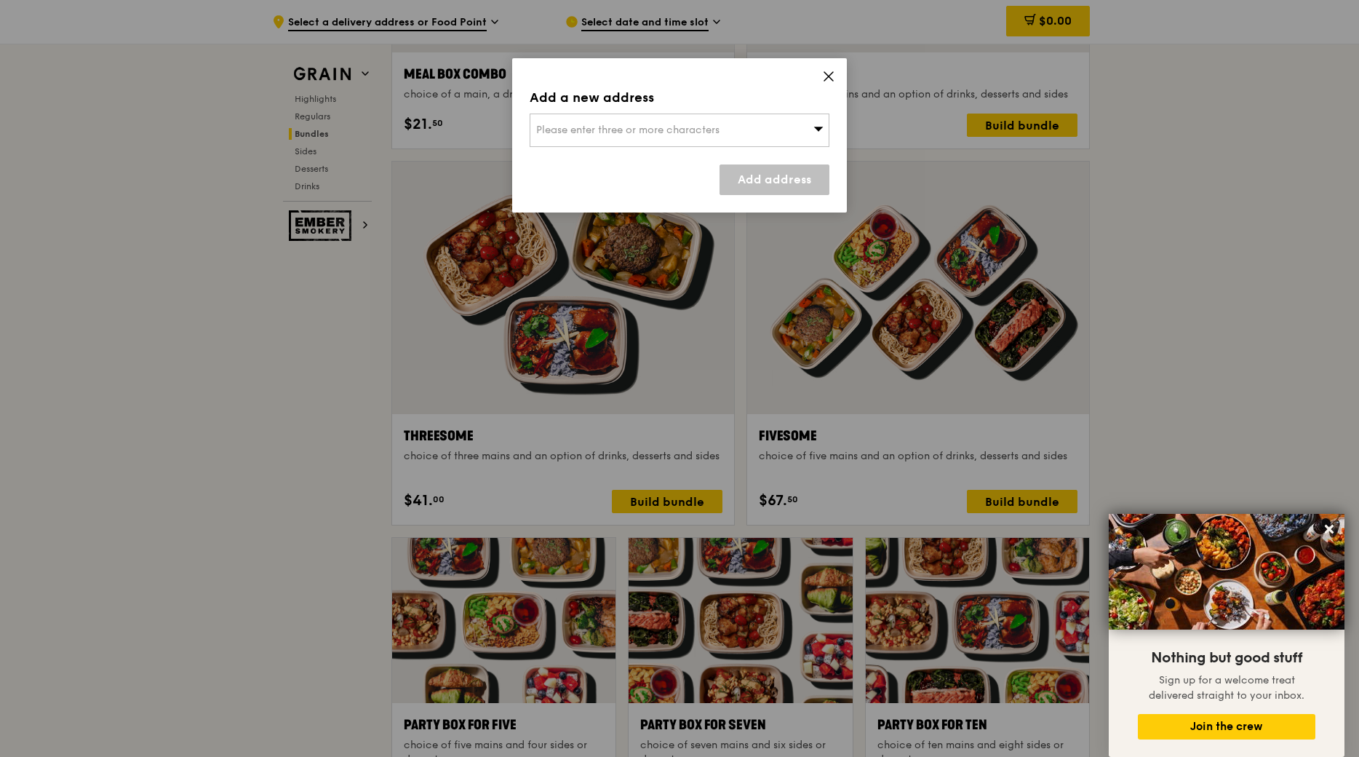
drag, startPoint x: 829, startPoint y: 89, endPoint x: 834, endPoint y: 64, distance: 25.3
click at [834, 64] on div "Add a new address Please enter three or more characters Add address" at bounding box center [679, 135] width 335 height 154
click at [834, 78] on icon at bounding box center [828, 76] width 13 height 13
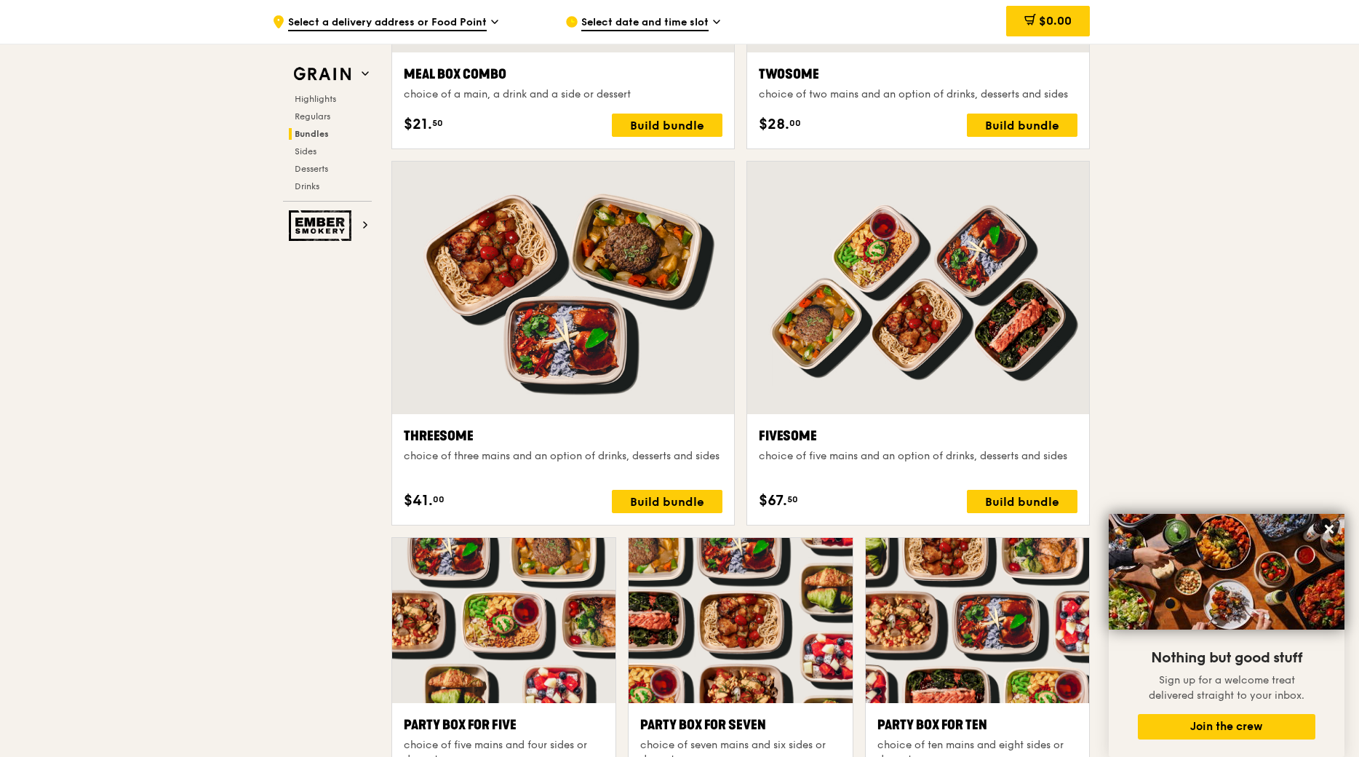
click at [871, 446] on div "Fivesome" at bounding box center [918, 436] width 319 height 20
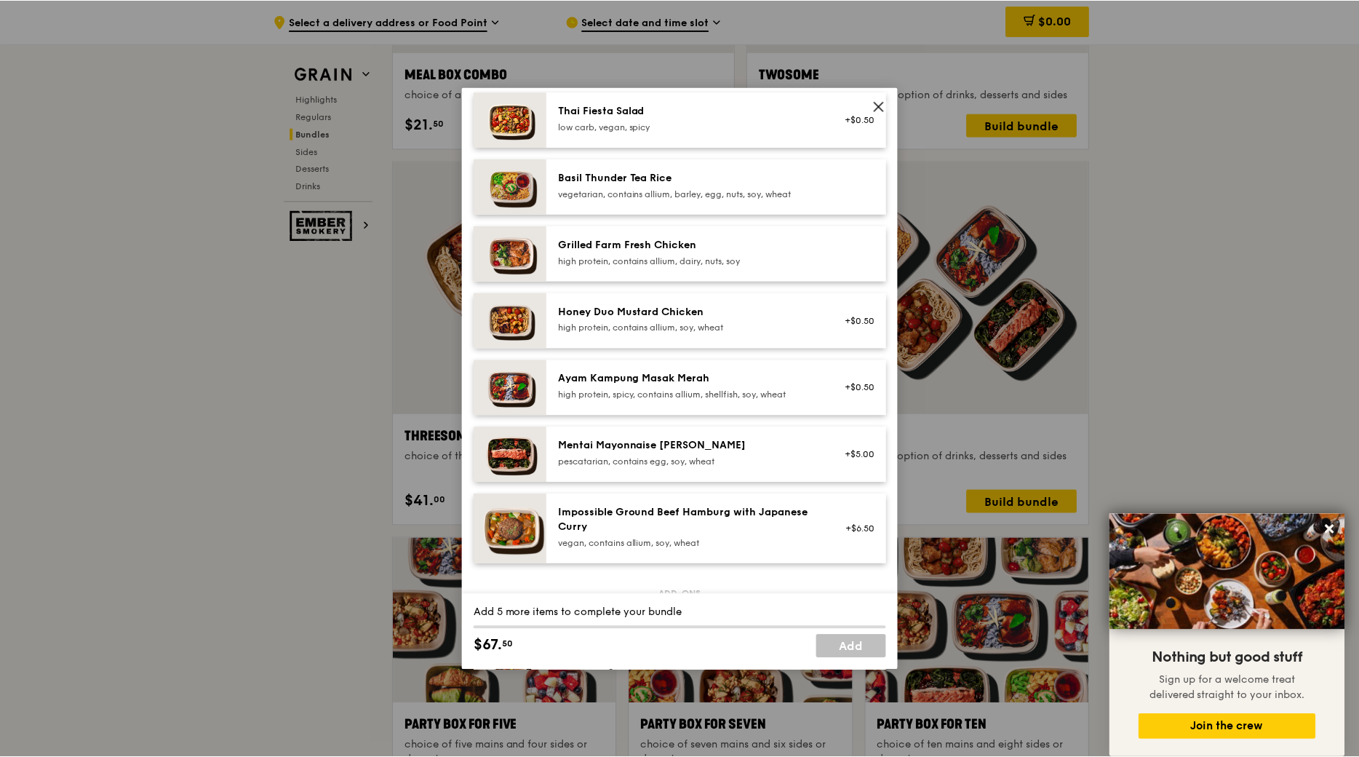
scroll to position [291, 0]
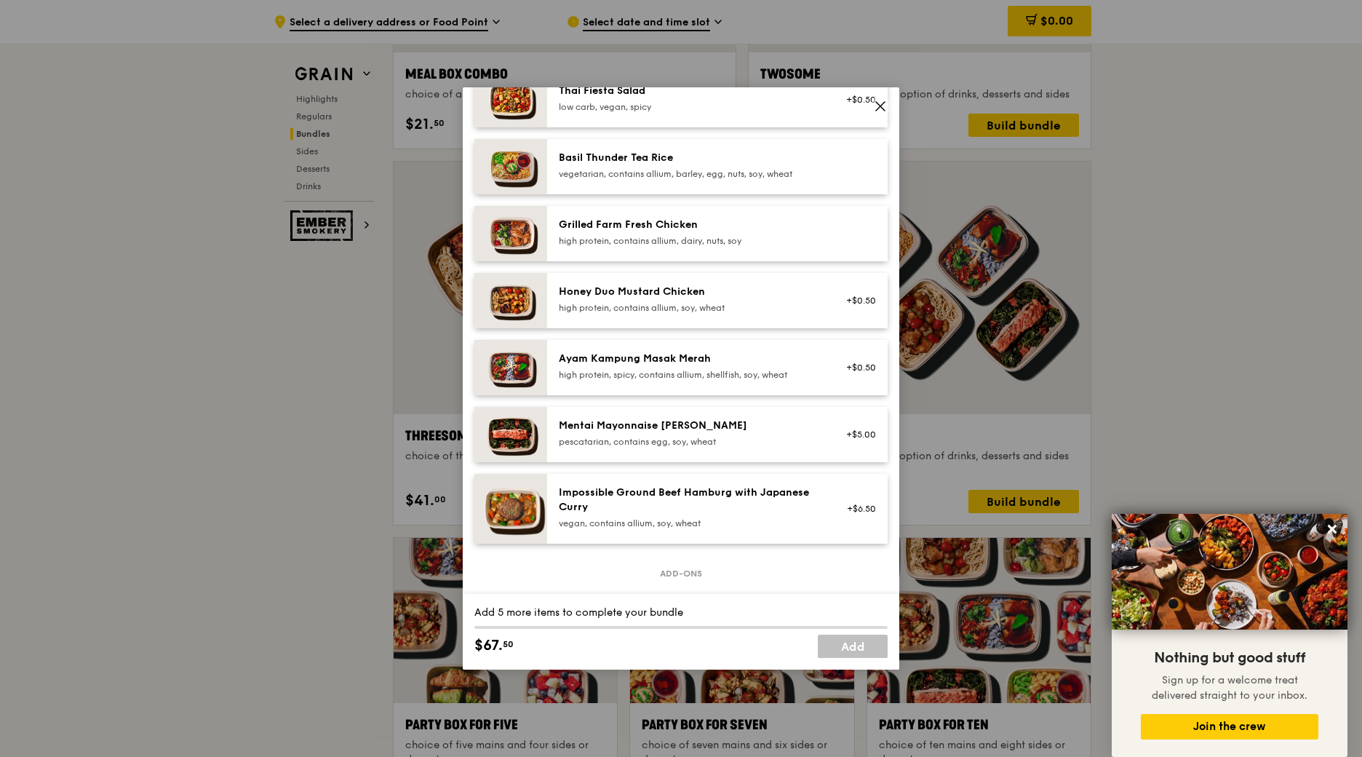
drag, startPoint x: 688, startPoint y: 431, endPoint x: 610, endPoint y: 428, distance: 77.2
click at [610, 428] on div "Mentai Mayonnaise [PERSON_NAME] pescatarian, contains egg, soy, wheat +$5.00" at bounding box center [717, 434] width 340 height 55
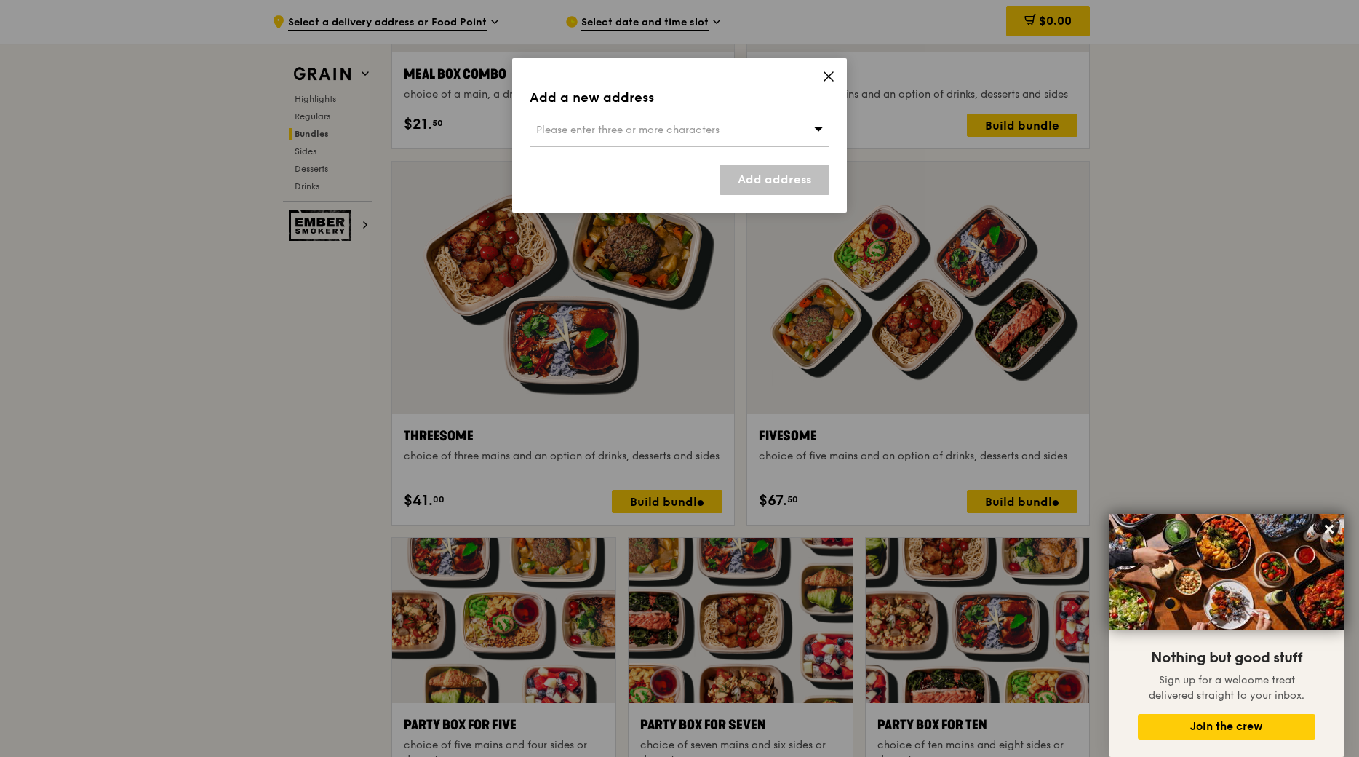
click at [819, 75] on div "Add a new address Please enter three or more characters Add address" at bounding box center [679, 135] width 335 height 154
click at [826, 75] on icon at bounding box center [828, 76] width 9 height 9
